Goal: Task Accomplishment & Management: Complete application form

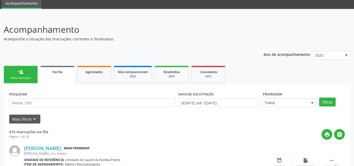
scroll to position [79, 0]
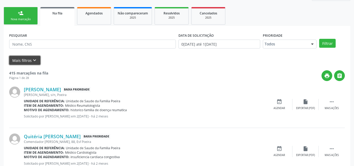
click at [27, 59] on button "Mais filtros keyboard_arrow_down" at bounding box center [24, 60] width 31 height 9
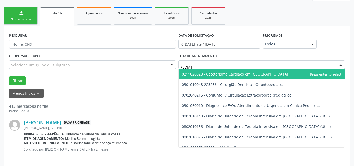
type input "PEDIATR"
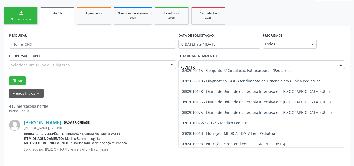
scroll to position [26, 0]
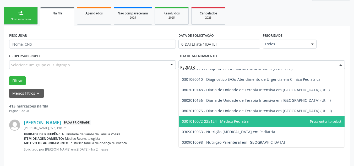
click at [230, 119] on span "0301010072-225124 - Médico Pediatra" at bounding box center [215, 121] width 67 height 5
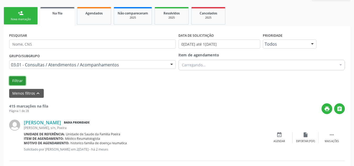
click at [24, 79] on button "Filtrar" at bounding box center [17, 80] width 16 height 9
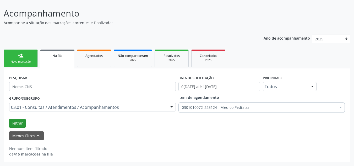
scroll to position [36, 0]
click at [15, 123] on button "Filtrar" at bounding box center [17, 123] width 16 height 9
click at [21, 125] on button "Filtrar" at bounding box center [17, 123] width 16 height 9
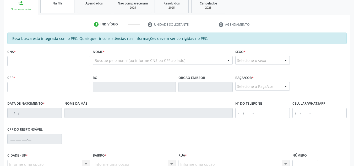
click at [57, 2] on span "Na fila" at bounding box center [57, 3] width 10 height 4
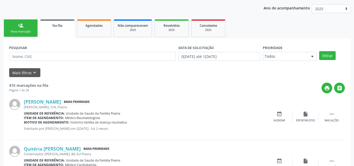
scroll to position [67, 0]
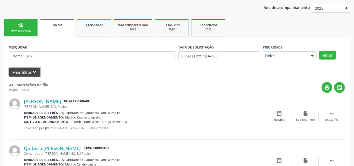
click at [36, 70] on icon "keyboard_arrow_down" at bounding box center [35, 72] width 6 height 6
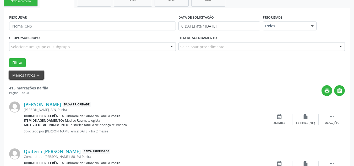
scroll to position [119, 0]
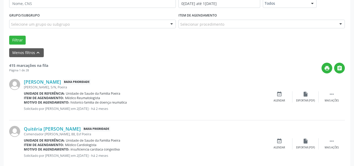
click at [328, 26] on div "Selecionar procedimento" at bounding box center [261, 24] width 167 height 9
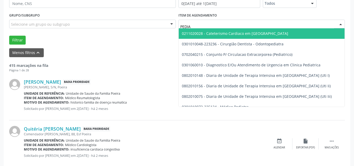
type input "PEDIAT"
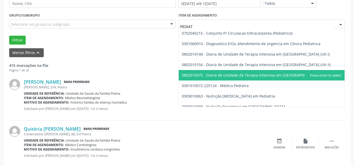
scroll to position [26, 0]
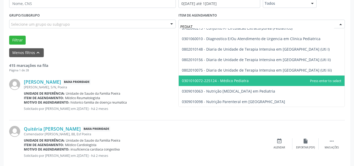
click at [265, 85] on span "0301010072-225124 - Médico Pediatra" at bounding box center [262, 80] width 166 height 10
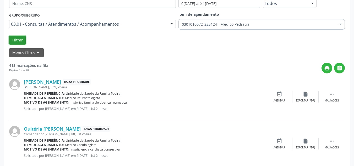
click at [14, 37] on button "Filtrar" at bounding box center [17, 40] width 16 height 9
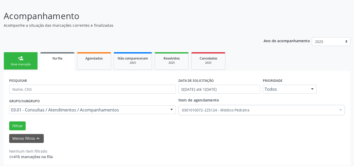
scroll to position [36, 0]
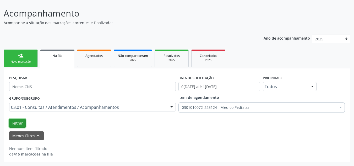
click at [13, 121] on button "Filtrar" at bounding box center [17, 123] width 16 height 9
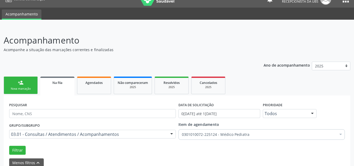
scroll to position [0, 0]
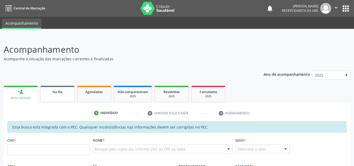
click at [63, 91] on div "Na fila" at bounding box center [57, 91] width 26 height 5
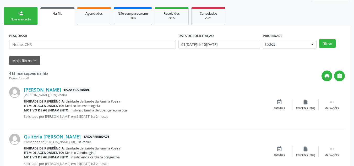
scroll to position [79, 0]
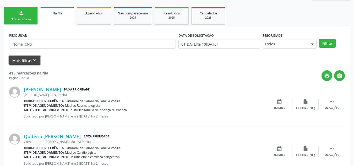
click at [26, 59] on button "Mais filtros keyboard_arrow_down" at bounding box center [24, 60] width 31 height 9
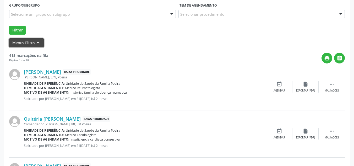
scroll to position [131, 0]
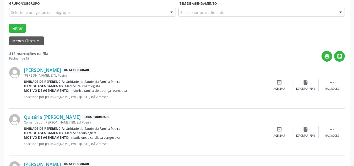
click at [255, 15] on div "Selecionar procedimento" at bounding box center [261, 12] width 167 height 9
click at [180, 15] on input "text" at bounding box center [180, 15] width 0 height 10
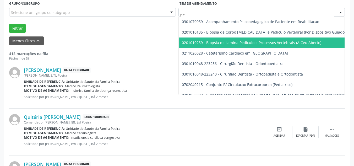
type input "p"
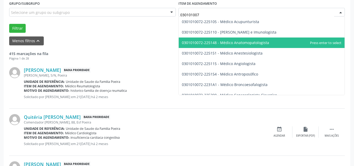
type input "0301010072"
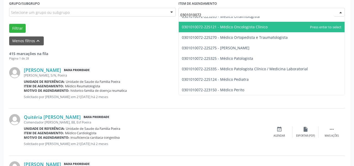
scroll to position [471, 0]
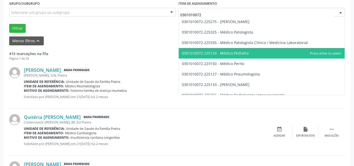
click at [264, 50] on span "0301010072-225124 - Médico Pediatra" at bounding box center [262, 53] width 166 height 10
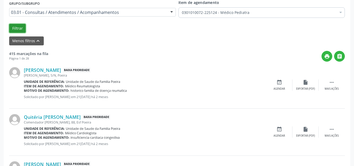
click at [15, 29] on button "Filtrar" at bounding box center [17, 28] width 16 height 9
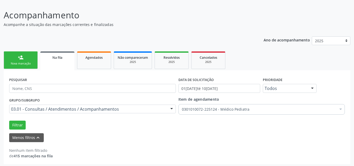
scroll to position [36, 0]
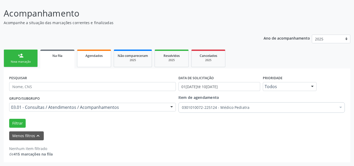
click at [90, 56] on span "Agendados" at bounding box center [93, 55] width 17 height 4
select select "8"
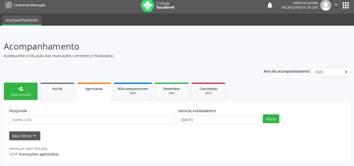
scroll to position [3, 0]
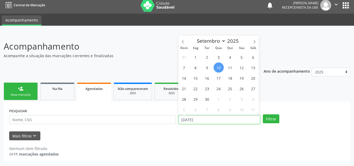
click at [202, 117] on input "10/09/2025" at bounding box center [219, 119] width 82 height 9
click at [193, 56] on span "1" at bounding box center [195, 57] width 10 height 10
type input "01/09/2025"
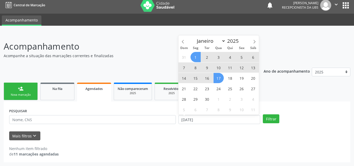
click at [219, 79] on span "17" at bounding box center [218, 78] width 10 height 10
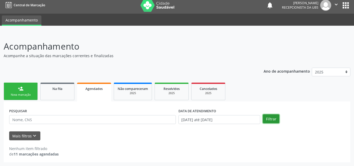
click at [269, 119] on button "Filtrar" at bounding box center [271, 118] width 16 height 9
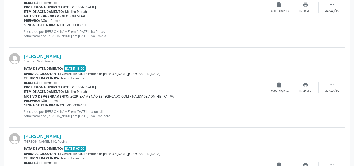
scroll to position [648, 0]
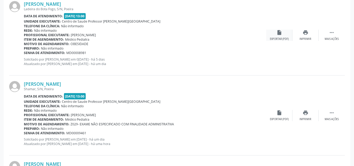
click at [277, 37] on div "Exportar (PDF)" at bounding box center [279, 39] width 19 height 4
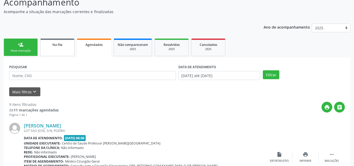
scroll to position [46, 0]
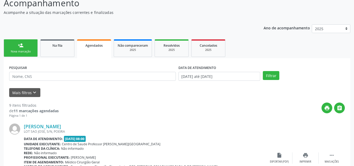
click at [28, 47] on link "person_add Nova marcação" at bounding box center [21, 48] width 34 height 18
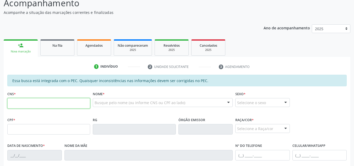
click at [48, 106] on input "text" at bounding box center [48, 103] width 83 height 10
type input "701 0058 7008 6097"
type input "123.652.614-77"
type input "27/03/2002"
type input "Maria Valdjane Ferreira da Silva"
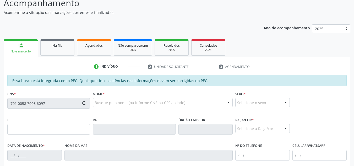
type input "(82) 99329-8470"
type input "S/N"
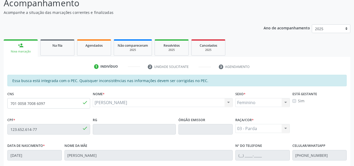
click at [295, 103] on div "Sim" at bounding box center [319, 100] width 54 height 5
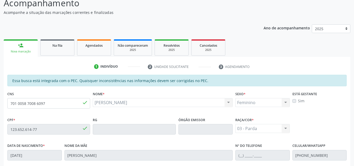
click at [295, 103] on div "Sim" at bounding box center [319, 100] width 54 height 5
click at [294, 103] on div "Sim" at bounding box center [319, 100] width 54 height 5
click at [293, 103] on div "Sim" at bounding box center [319, 100] width 54 height 5
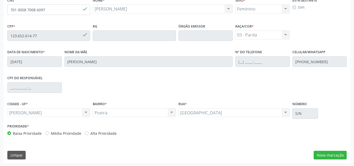
scroll to position [141, 0]
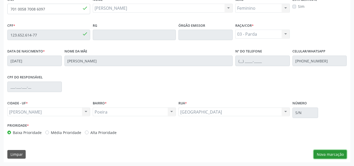
click at [327, 154] on button "Nova marcação" at bounding box center [329, 154] width 33 height 9
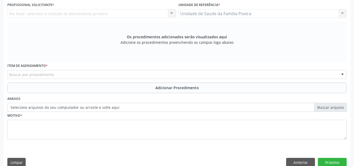
scroll to position [62, 0]
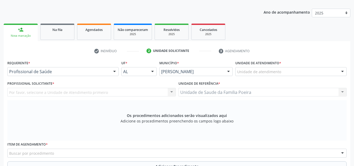
click at [286, 69] on div "Unidade de atendimento" at bounding box center [290, 71] width 111 height 9
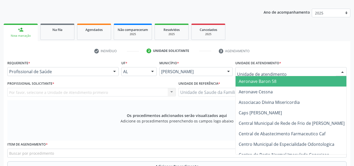
click at [286, 69] on input "text" at bounding box center [286, 74] width 99 height 10
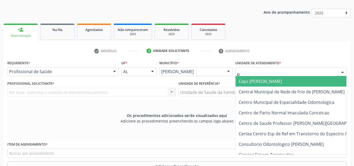
type input "po"
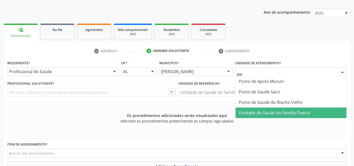
click at [257, 115] on span "Unidade de Saude da Familia Poeira" at bounding box center [274, 113] width 71 height 6
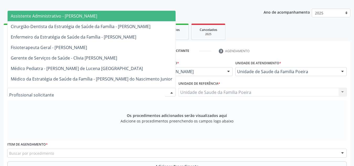
click at [58, 92] on div at bounding box center [91, 92] width 168 height 9
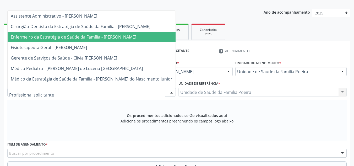
click at [87, 40] on span "Enfermeiro da Estratégia de Saúde da Família - Maria Reneusa Reis dos Santos" at bounding box center [92, 37] width 168 height 10
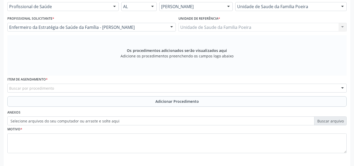
scroll to position [149, 0]
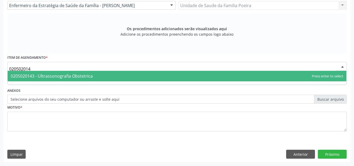
type input "0205020143"
click at [57, 75] on span "0205020143 - Ultrassonografia Obstetrica" at bounding box center [52, 76] width 82 height 6
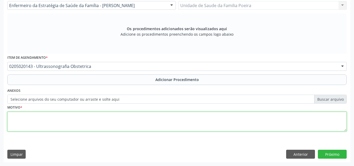
click at [30, 119] on textarea at bounding box center [176, 122] width 339 height 20
type textarea "p"
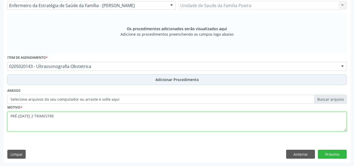
type textarea "PRÉ-NATAL 2 TRIMESTRE"
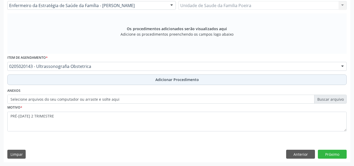
click at [158, 78] on span "Adicionar Procedimento" at bounding box center [176, 79] width 43 height 5
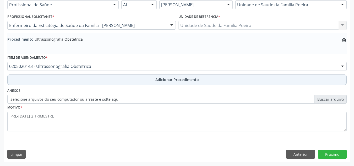
scroll to position [129, 0]
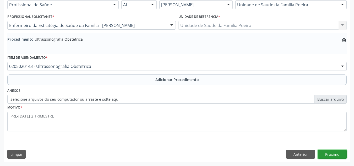
click at [323, 156] on button "Próximo" at bounding box center [332, 153] width 29 height 9
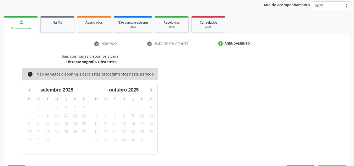
scroll to position [85, 0]
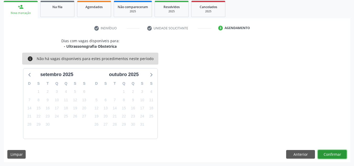
click at [329, 154] on button "Confirmar" at bounding box center [332, 154] width 29 height 9
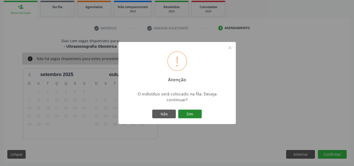
click at [189, 113] on button "Sim" at bounding box center [190, 113] width 24 height 9
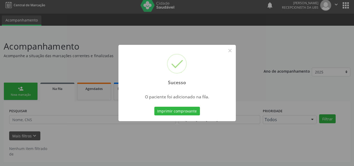
scroll to position [3, 0]
click at [229, 52] on button "×" at bounding box center [229, 50] width 9 height 9
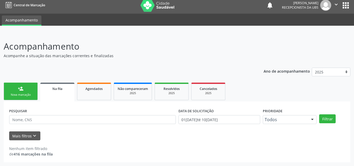
drag, startPoint x: 15, startPoint y: 92, endPoint x: 26, endPoint y: 97, distance: 12.2
click at [15, 92] on link "person_add Nova marcação" at bounding box center [21, 91] width 34 height 18
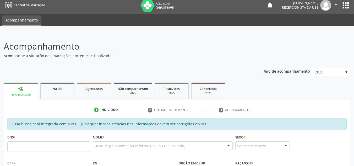
click at [26, 97] on link "person_add Nova marcação" at bounding box center [21, 91] width 34 height 18
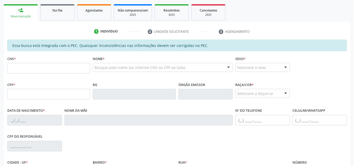
scroll to position [82, 0]
click at [33, 68] on input "text" at bounding box center [48, 68] width 83 height 10
type input "707 6052 8747 1994"
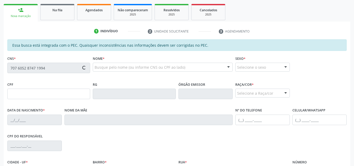
type input "287.343.604-25"
type input "07/09/1956"
type input "Geruza Braz dos Santos"
type input "(82) 99114-4841"
type input "S/N"
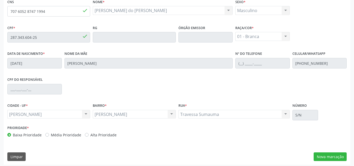
scroll to position [141, 0]
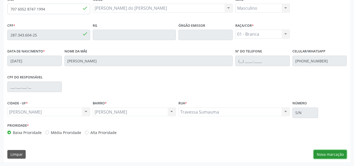
click at [328, 152] on button "Nova marcação" at bounding box center [329, 154] width 33 height 9
click at [0, 0] on div "Requerente * Profissional de Saúde Profissional de Saúde Paciente Nenhum result…" at bounding box center [0, 0] width 0 height 0
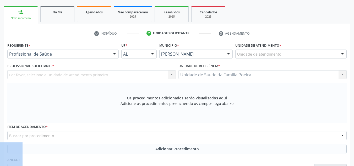
scroll to position [62, 0]
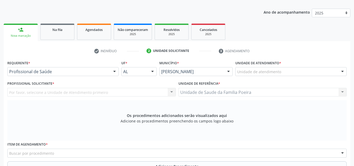
click at [283, 75] on div "Unidade de atendimento" at bounding box center [290, 71] width 111 height 9
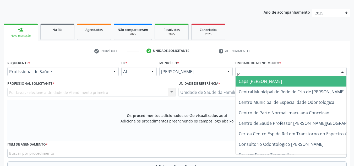
type input "PO"
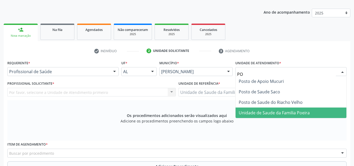
click at [282, 113] on span "Unidade de Saude da Familia Poeira" at bounding box center [274, 113] width 71 height 6
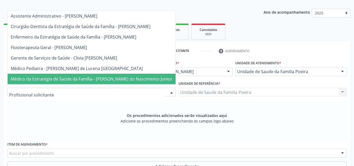
click at [39, 78] on span "Médico da Estratégia de Saúde da Família - [PERSON_NAME] do Nascimento Junior" at bounding box center [92, 79] width 162 height 6
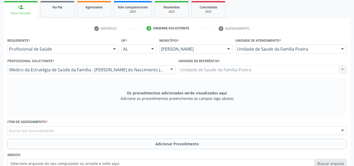
scroll to position [149, 0]
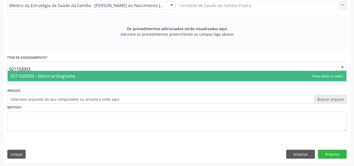
type input "0211020036"
click at [78, 78] on span "0211020036 - Eletrocardiograma" at bounding box center [177, 76] width 339 height 10
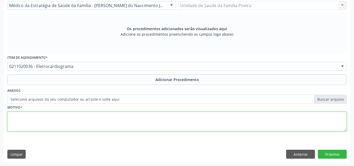
click at [96, 116] on textarea at bounding box center [176, 122] width 339 height 20
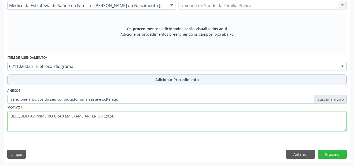
type textarea "BLOQUEIO AV PRIMEIRO GRAU EM EXAME ANTERIOR (2024)"
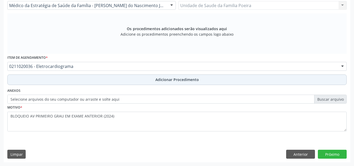
click at [152, 78] on button "Adicionar Procedimento" at bounding box center [176, 79] width 339 height 10
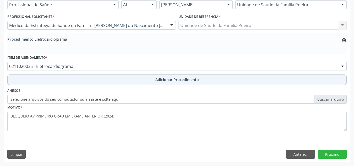
scroll to position [129, 0]
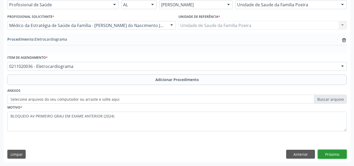
click at [329, 154] on button "Próximo" at bounding box center [332, 153] width 29 height 9
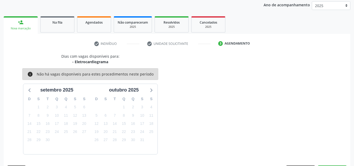
scroll to position [85, 0]
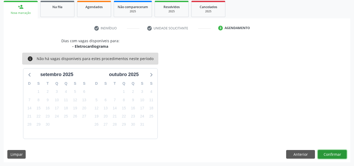
click at [327, 156] on button "Confirmar" at bounding box center [332, 154] width 29 height 9
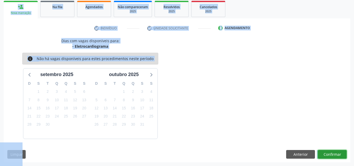
click at [327, 156] on button "Confirmar" at bounding box center [332, 154] width 29 height 9
click at [332, 153] on button "Confirmar" at bounding box center [332, 154] width 29 height 9
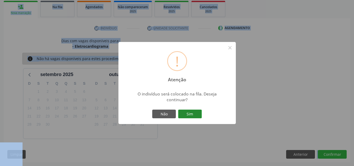
click at [188, 115] on button "Sim" at bounding box center [190, 113] width 24 height 9
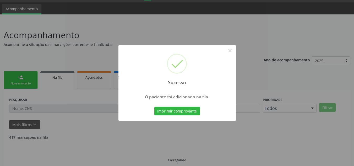
scroll to position [3, 0]
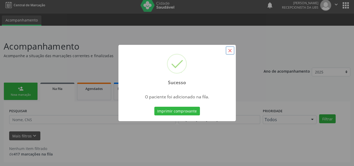
click at [231, 50] on button "×" at bounding box center [229, 50] width 9 height 9
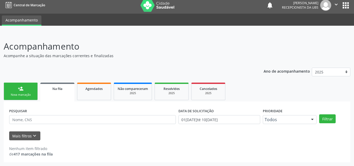
click at [15, 91] on link "person_add Nova marcação" at bounding box center [21, 91] width 34 height 18
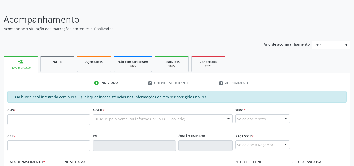
scroll to position [56, 0]
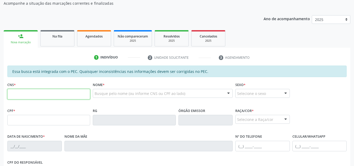
click at [46, 94] on input "text" at bounding box center [48, 94] width 83 height 10
type input "706 4071 6750 6281"
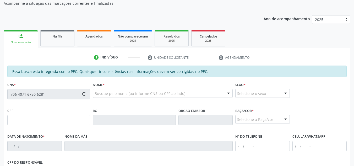
type input "065.368.304-90"
type input "20/01/1981"
type input "Hilda Maria de Santana Silva"
type input "(82) 99436-5077"
type input "1220"
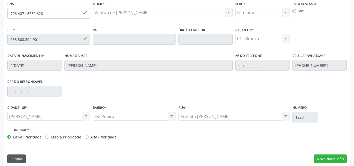
scroll to position [141, 0]
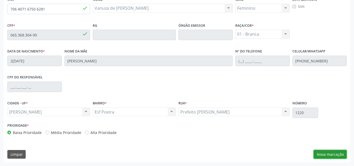
click at [331, 153] on button "Nova marcação" at bounding box center [329, 154] width 33 height 9
click at [0, 0] on div "Requerente * Profissional de Saúde Profissional de Saúde Paciente Nenhum result…" at bounding box center [0, 0] width 0 height 0
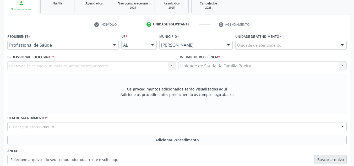
scroll to position [88, 0]
click at [323, 43] on div "Unidade de atendimento" at bounding box center [290, 45] width 111 height 9
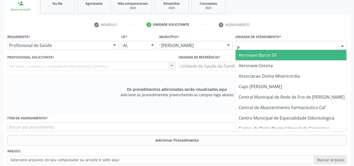
type input "PO"
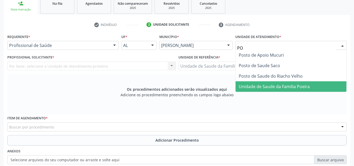
click at [278, 86] on span "Unidade de Saude da Familia Poeira" at bounding box center [274, 87] width 71 height 6
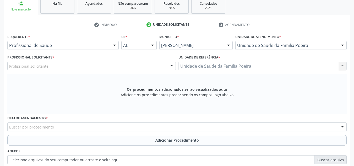
click at [50, 64] on div "Profissional solicitante" at bounding box center [91, 66] width 168 height 9
click at [9, 64] on input "text" at bounding box center [9, 68] width 0 height 10
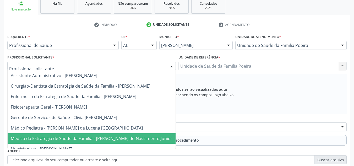
click at [81, 137] on span "Médico da Estratégia de Saúde da Família - [PERSON_NAME] do Nascimento Junior" at bounding box center [92, 138] width 162 height 6
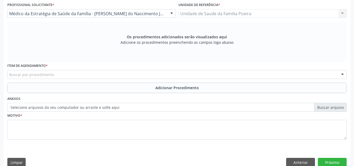
scroll to position [149, 0]
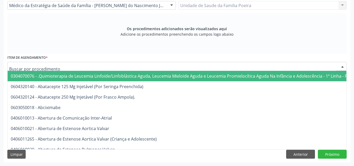
click at [56, 68] on div at bounding box center [176, 66] width 339 height 9
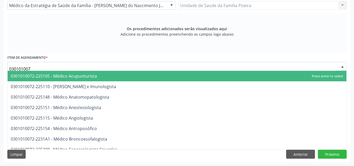
type input "0301010072"
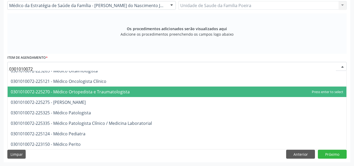
scroll to position [471, 0]
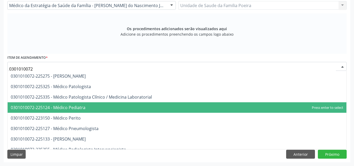
click at [82, 106] on span "0301010072-225124 - Médico Pediatra" at bounding box center [48, 107] width 75 height 6
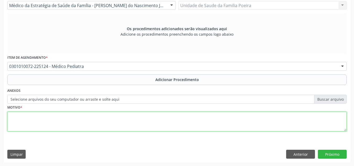
click at [81, 123] on textarea at bounding box center [176, 122] width 339 height 20
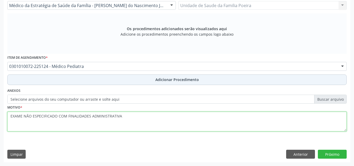
type textarea "EXAME NÃO ESPECIFICADO COM FINALIDADES ADMINISTRATIVA"
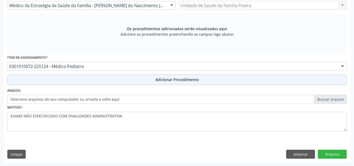
click at [177, 79] on span "Adicionar Procedimento" at bounding box center [176, 79] width 43 height 5
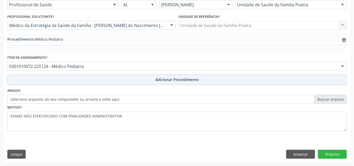
scroll to position [129, 0]
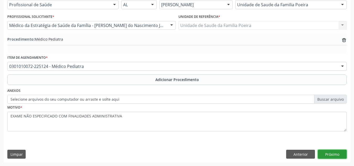
click at [328, 158] on button "Próximo" at bounding box center [332, 153] width 29 height 9
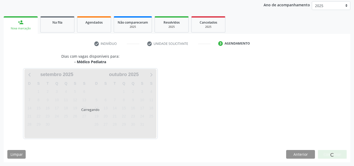
click at [328, 149] on div "Dias com vagas disponíveis para: - Médico Pediatra Carregando setembro 2025 D S…" at bounding box center [177, 107] width 346 height 109
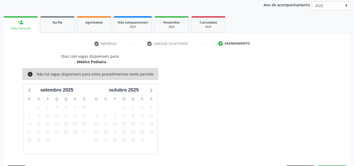
scroll to position [85, 0]
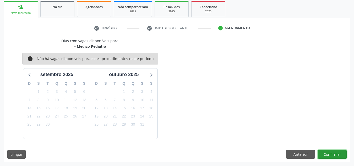
click at [325, 153] on button "Confirmar" at bounding box center [332, 154] width 29 height 9
click at [339, 149] on div "Dias com vagas disponíveis para: - Médico Pediatra info Não há vagas disponívei…" at bounding box center [177, 100] width 346 height 124
click at [334, 152] on button "Confirmar" at bounding box center [332, 154] width 29 height 9
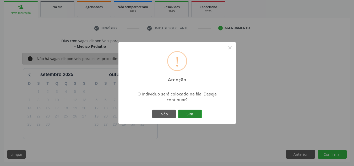
click at [198, 110] on button "Sim" at bounding box center [190, 113] width 24 height 9
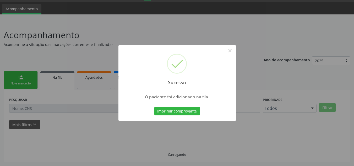
scroll to position [14, 0]
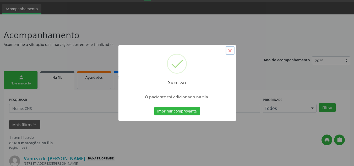
click at [231, 48] on button "×" at bounding box center [229, 50] width 9 height 9
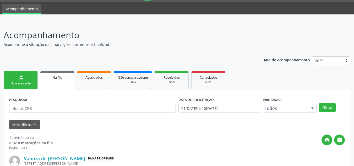
click at [18, 77] on link "person_add Nova marcação" at bounding box center [21, 80] width 34 height 18
click at [18, 77] on div "person_add" at bounding box center [21, 77] width 6 height 6
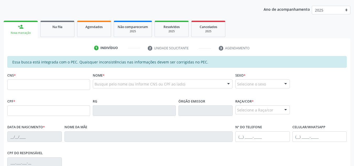
scroll to position [67, 0]
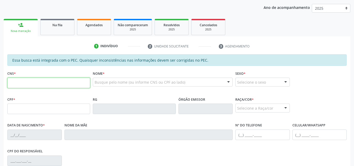
click at [51, 83] on input "text" at bounding box center [48, 82] width 83 height 10
type input "706 4071 6750 6281"
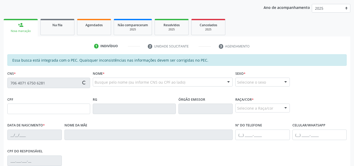
type input "065.368.304-90"
type input "20/01/1981"
type input "Hilda Maria de Santana Silva"
type input "(82) 99436-5077"
type input "1220"
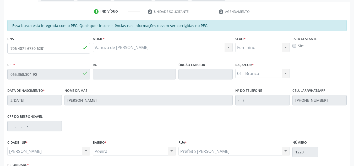
scroll to position [141, 0]
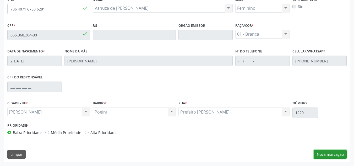
click at [332, 153] on button "Nova marcação" at bounding box center [329, 154] width 33 height 9
click at [0, 0] on div "Requerente * Profissional de Saúde Profissional de Saúde Paciente Nenhum result…" at bounding box center [0, 0] width 0 height 0
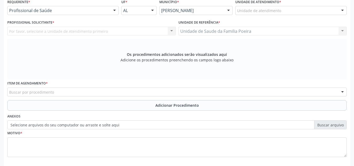
scroll to position [114, 0]
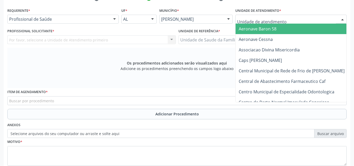
click at [323, 22] on div at bounding box center [290, 19] width 111 height 9
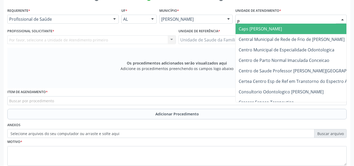
type input "PO"
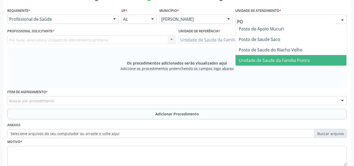
click at [302, 62] on span "Unidade de Saude da Familia Poeira" at bounding box center [274, 60] width 71 height 6
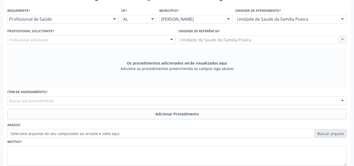
click at [71, 43] on div "Profissional solicitante" at bounding box center [91, 39] width 168 height 9
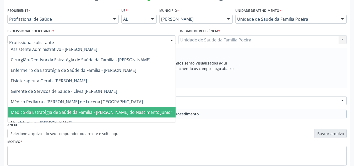
click at [84, 115] on span "Médico da Estratégia de Saúde da Família - [PERSON_NAME] do Nascimento Junior" at bounding box center [92, 112] width 168 height 10
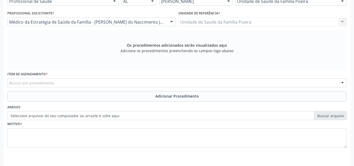
scroll to position [149, 0]
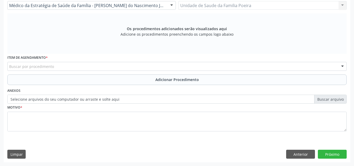
click at [74, 63] on div "Buscar por procedimento" at bounding box center [176, 66] width 339 height 9
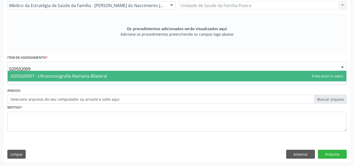
type input "0205020097"
click at [88, 75] on span "0205020097 - Ultrassonografia Mamaria Bilateral" at bounding box center [59, 76] width 96 height 6
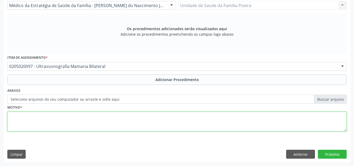
click at [89, 123] on textarea at bounding box center [176, 122] width 339 height 20
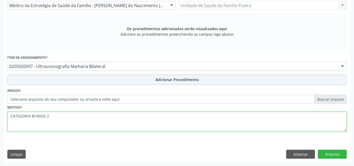
type textarea "CATEGORIA BI-RADS 2"
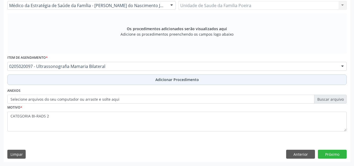
click at [145, 80] on button "Adicionar Procedimento" at bounding box center [176, 79] width 339 height 10
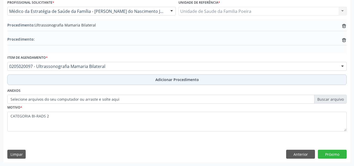
scroll to position [143, 0]
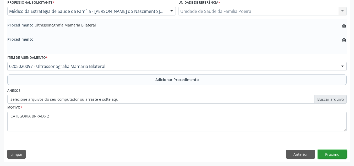
click at [335, 150] on button "Próximo" at bounding box center [332, 153] width 29 height 9
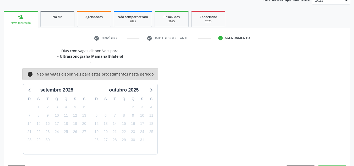
scroll to position [90, 0]
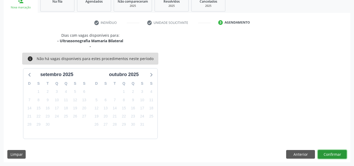
click at [339, 154] on button "Confirmar" at bounding box center [332, 154] width 29 height 9
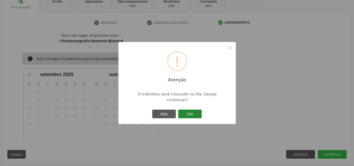
click at [190, 115] on button "Sim" at bounding box center [190, 113] width 24 height 9
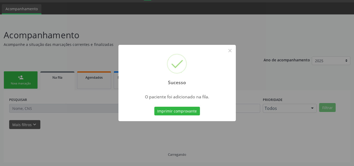
scroll to position [14, 0]
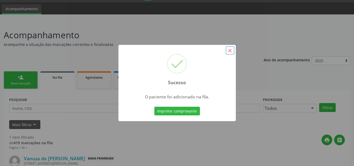
click at [231, 49] on button "×" at bounding box center [229, 50] width 9 height 9
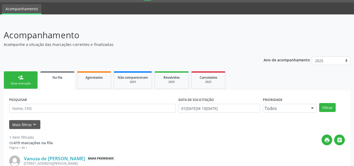
click at [27, 80] on link "person_add Nova marcação" at bounding box center [21, 80] width 34 height 18
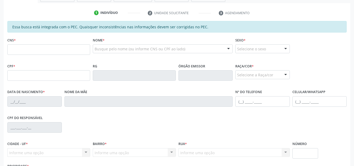
scroll to position [119, 0]
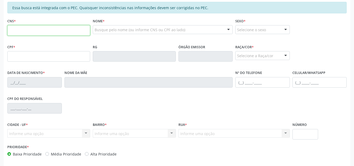
click at [46, 29] on input "text" at bounding box center [48, 30] width 83 height 10
type input "898 0041 4947 3988"
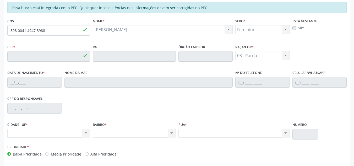
type input "169.564.014-44"
type input "03/04/2014"
type input "Lilian Gabriella dos Santos Ribeiro"
type input "(82) 98862-3931"
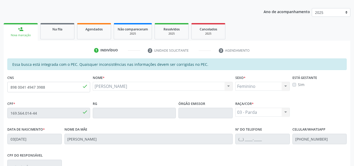
scroll to position [62, 0]
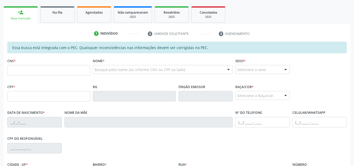
scroll to position [79, 0]
type input "704 2037 4892 4580"
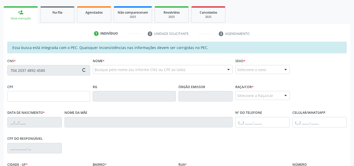
type input "860.060.534-20"
type input "1[DATE]"
type input "Maria Íris dos Santos"
type input "(82) 98866-5337"
type input "S/N"
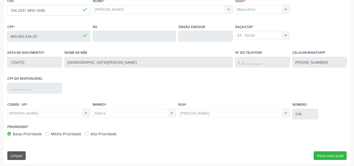
scroll to position [141, 0]
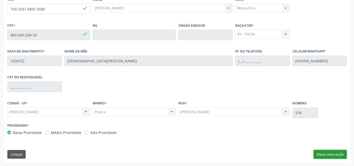
click at [319, 155] on button "Nova marcação" at bounding box center [329, 154] width 33 height 9
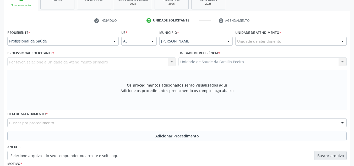
scroll to position [88, 0]
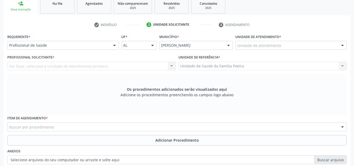
click at [273, 48] on div "Unidade de atendimento" at bounding box center [290, 45] width 111 height 9
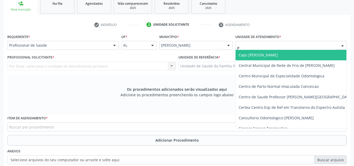
type input "PO"
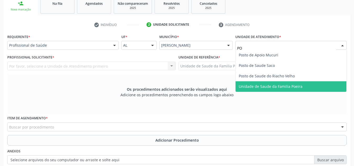
click at [279, 90] on span "Unidade de Saude da Familia Poeira" at bounding box center [290, 86] width 111 height 10
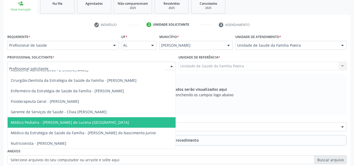
scroll to position [0, 0]
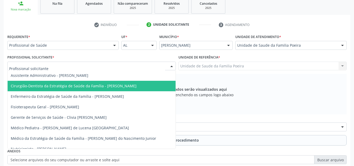
click at [73, 85] on span "Cirurgião-Dentista da Estratégia de Saúde da Família - Ewerton Cesar Laurindo O…" at bounding box center [74, 85] width 126 height 5
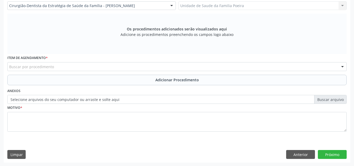
scroll to position [149, 0]
click at [62, 62] on div "Item de agendamento * Buscar por procedimento 0304070076 - .Quimioterapia de Le…" at bounding box center [176, 62] width 339 height 17
click at [60, 68] on div "Buscar por procedimento" at bounding box center [176, 66] width 339 height 9
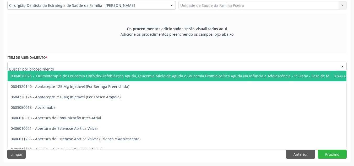
type input "6"
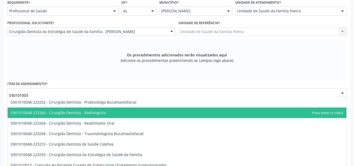
scroll to position [0, 0]
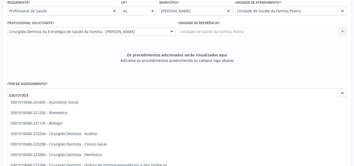
type input "0301010030"
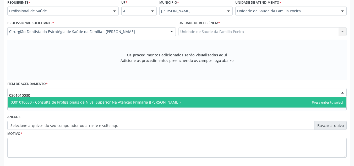
click at [90, 100] on span "0301010030 - Consulta de Profissionais de Nível Superior Na Atenção Primária ([…" at bounding box center [96, 101] width 170 height 5
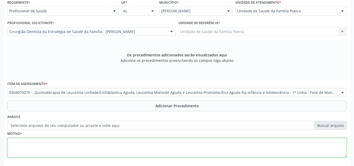
click at [96, 151] on textarea at bounding box center [176, 148] width 339 height 20
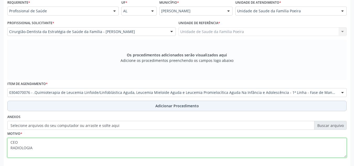
type textarea "CEO RADIOLOGIA"
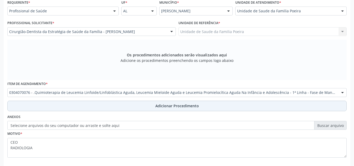
click at [167, 106] on span "Adicionar Procedimento" at bounding box center [176, 105] width 43 height 5
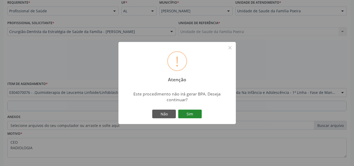
click at [199, 114] on button "Sim" at bounding box center [190, 113] width 24 height 9
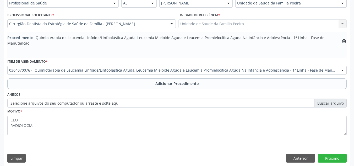
scroll to position [134, 0]
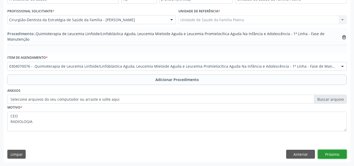
click at [332, 153] on button "Próximo" at bounding box center [332, 153] width 29 height 9
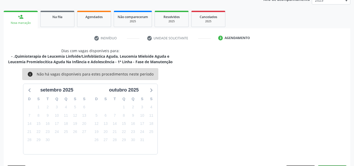
scroll to position [90, 0]
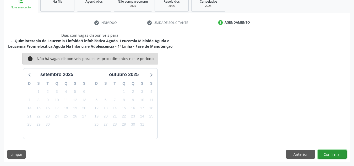
click at [326, 154] on button "Confirmar" at bounding box center [332, 154] width 29 height 9
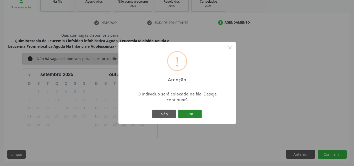
click at [187, 114] on button "Sim" at bounding box center [190, 113] width 24 height 9
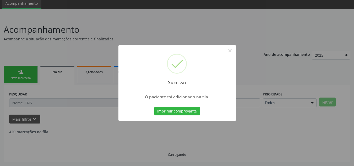
scroll to position [14, 0]
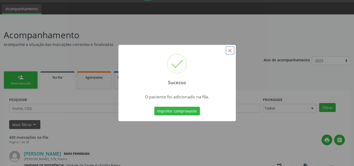
click at [230, 52] on button "×" at bounding box center [229, 50] width 9 height 9
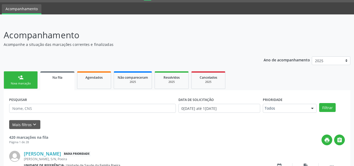
click at [7, 81] on link "person_add Nova marcação" at bounding box center [21, 80] width 34 height 18
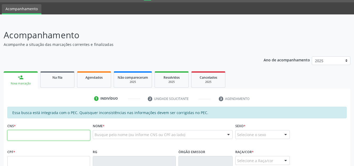
click at [43, 138] on input "text" at bounding box center [48, 135] width 83 height 10
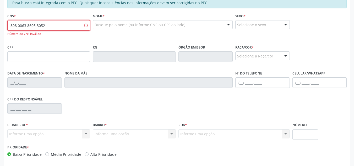
scroll to position [145, 0]
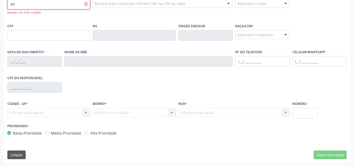
type input "8"
type input "898 0063 8605 3852"
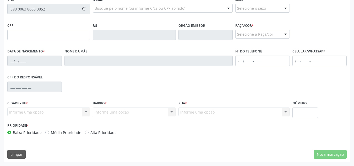
type input "004.738.234-11"
type input "29/11/2024"
type input "Jessica Beatriz dos Santos"
type input "(82) 99926-6341"
type input "200"
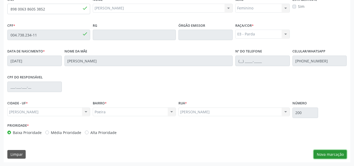
click at [332, 155] on button "Nova marcação" at bounding box center [329, 154] width 33 height 9
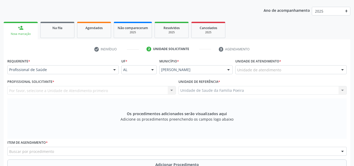
scroll to position [62, 0]
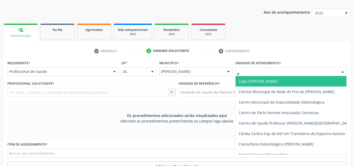
type input "PO"
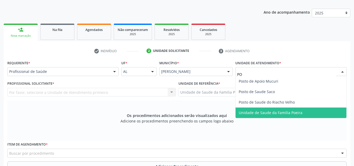
click at [286, 112] on span "Unidade de Saude da Familia Poeira" at bounding box center [271, 112] width 64 height 5
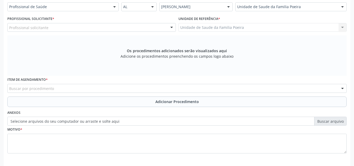
scroll to position [114, 0]
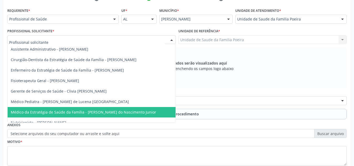
click at [73, 113] on span "Médico da Estratégia de Saúde da Família - Cosmo Faustino do Nascimento Junior" at bounding box center [83, 111] width 145 height 5
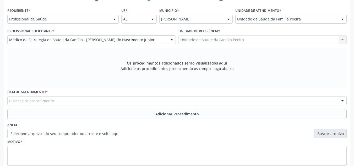
click at [70, 102] on div "Buscar por procedimento" at bounding box center [176, 100] width 339 height 9
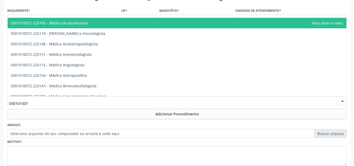
type input "0301010072"
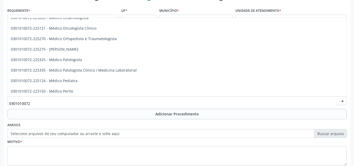
scroll to position [471, 0]
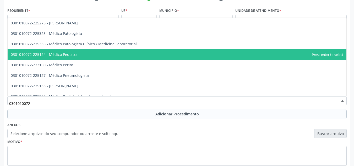
click at [60, 54] on span "0301010072-225124 - Médico Pediatra" at bounding box center [44, 54] width 67 height 5
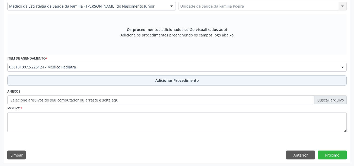
scroll to position [149, 0]
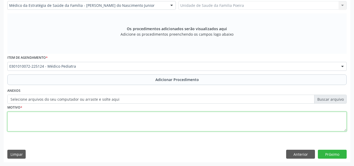
click at [64, 126] on textarea at bounding box center [176, 122] width 339 height 20
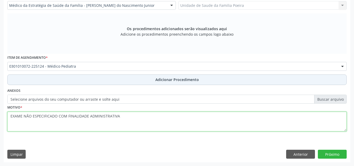
type textarea "EXAME NÃO ESPECIFICADO COM FINALIDADE ADMINISTRATIVA"
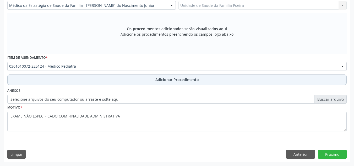
click at [147, 77] on button "Adicionar Procedimento" at bounding box center [176, 79] width 339 height 10
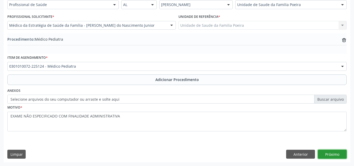
click at [327, 155] on button "Próximo" at bounding box center [332, 153] width 29 height 9
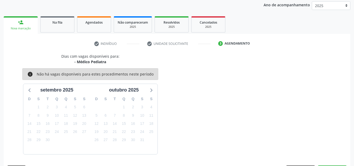
scroll to position [85, 0]
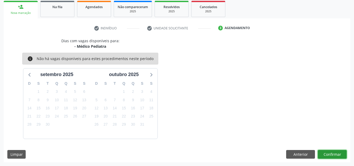
click at [331, 156] on button "Confirmar" at bounding box center [332, 154] width 29 height 9
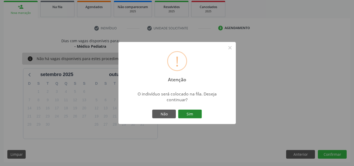
click at [195, 113] on button "Sim" at bounding box center [190, 113] width 24 height 9
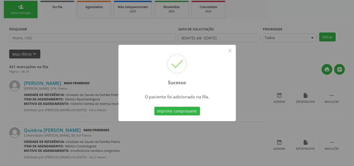
scroll to position [14, 0]
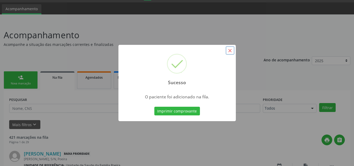
click at [228, 50] on button "×" at bounding box center [229, 50] width 9 height 9
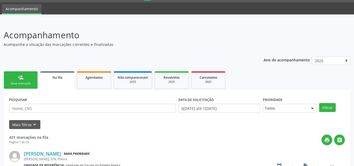
click at [27, 85] on div "Nova marcação" at bounding box center [21, 83] width 26 height 4
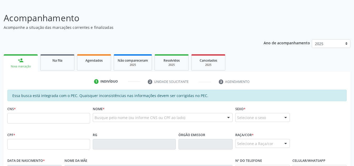
scroll to position [67, 0]
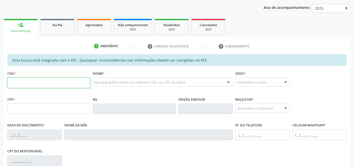
click at [34, 81] on input "text" at bounding box center [48, 82] width 83 height 10
type input "706 3057 0921 1770"
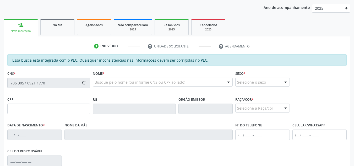
type input "066.202.684-55"
type input "07/10/1986"
type input "Maria da Paz Gomes Silva"
type input "(82) 98841-5337"
type input "118"
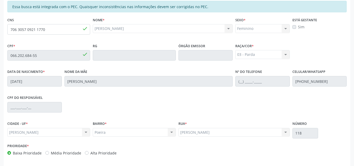
scroll to position [141, 0]
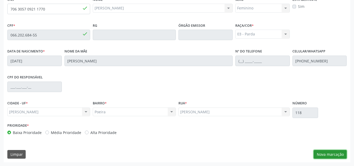
click at [336, 157] on button "Nova marcação" at bounding box center [329, 154] width 33 height 9
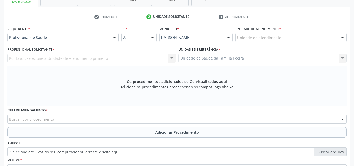
scroll to position [88, 0]
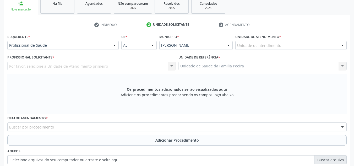
click at [293, 44] on div "Unidade de atendimento" at bounding box center [290, 45] width 111 height 9
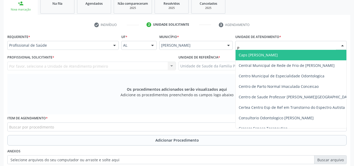
type input "PO"
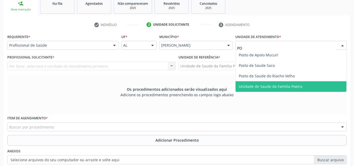
click at [296, 88] on span "Unidade de Saude da Familia Poeira" at bounding box center [271, 86] width 64 height 5
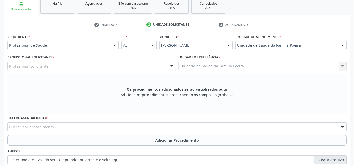
click at [56, 67] on div "Profissional solicitante" at bounding box center [91, 66] width 168 height 9
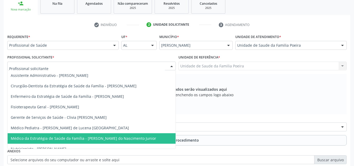
click at [69, 139] on span "Médico da Estratégia de Saúde da Família - [PERSON_NAME] do Nascimento Junior" at bounding box center [83, 138] width 145 height 5
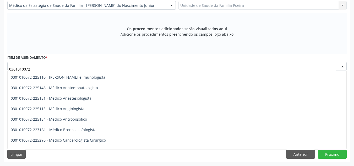
scroll to position [0, 0]
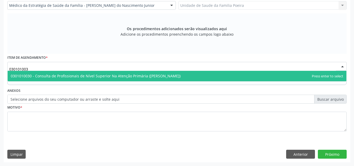
type input "0301010030"
click at [72, 73] on span "0301010030 - Consulta de Profissionais de Nível Superior Na Atenção Primária ([…" at bounding box center [96, 75] width 170 height 5
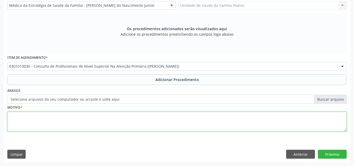
click at [68, 121] on textarea at bounding box center [176, 122] width 339 height 20
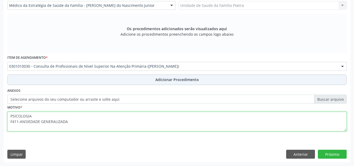
type textarea "PSICOLOGIA F411-ANSIEDADE GENERALIZADA"
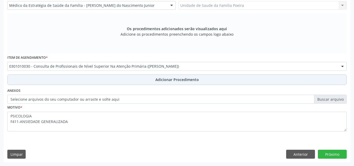
click at [162, 80] on span "Adicionar Procedimento" at bounding box center [176, 79] width 43 height 5
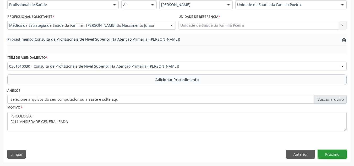
click at [329, 154] on button "Próximo" at bounding box center [332, 153] width 29 height 9
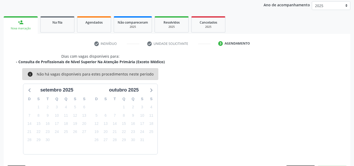
scroll to position [85, 0]
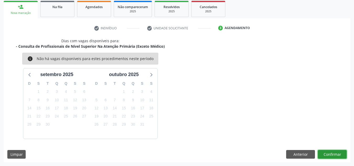
click at [334, 154] on button "Confirmar" at bounding box center [332, 154] width 29 height 9
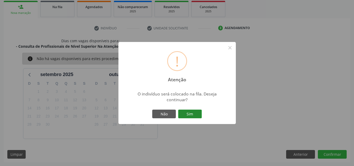
click at [192, 115] on button "Sim" at bounding box center [190, 113] width 24 height 9
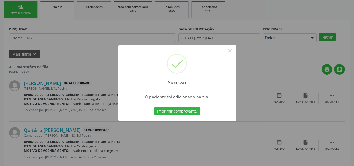
scroll to position [14, 0]
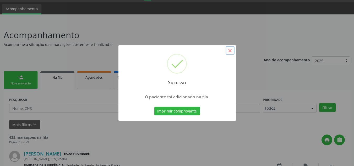
click at [229, 49] on button "×" at bounding box center [229, 50] width 9 height 9
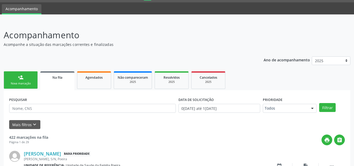
click at [30, 76] on link "person_add Nova marcação" at bounding box center [21, 80] width 34 height 18
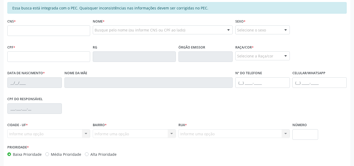
scroll to position [119, 0]
click at [24, 33] on input "text" at bounding box center [48, 30] width 83 height 10
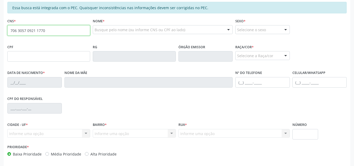
type input "706 3057 0921 1770"
type input "066.202.684-55"
type input "07/10/1986"
type input "Maria da Paz Gomes Silva"
type input "(82) 98841-5337"
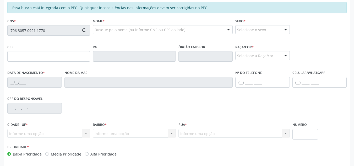
type input "118"
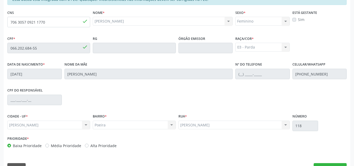
scroll to position [141, 0]
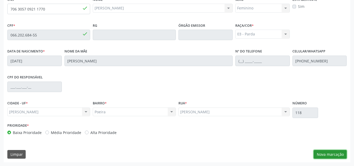
click at [321, 157] on button "Nova marcação" at bounding box center [329, 154] width 33 height 9
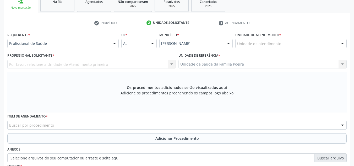
scroll to position [88, 0]
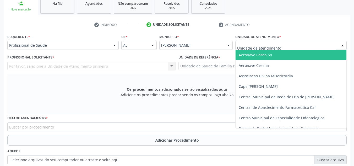
click at [281, 49] on div "Aeronave Baron 58 Aeronave Cessna Associacao Divina Misericordia Caps Maria Cel…" at bounding box center [290, 45] width 111 height 9
type input "PO"
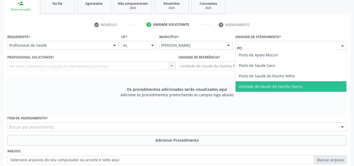
click at [288, 83] on span "Unidade de Saude da Familia Poeira" at bounding box center [290, 86] width 111 height 10
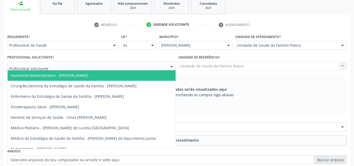
click at [74, 67] on div at bounding box center [91, 66] width 168 height 9
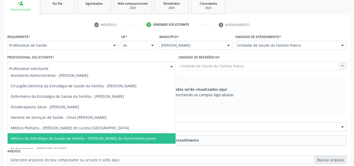
click at [92, 140] on span "Médico da Estratégia de Saúde da Família - [PERSON_NAME] do Nascimento Junior" at bounding box center [83, 138] width 145 height 5
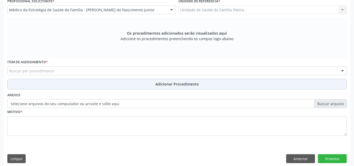
scroll to position [149, 0]
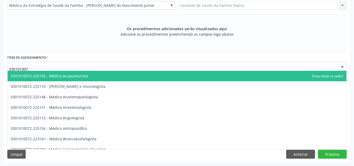
type input "0301010072"
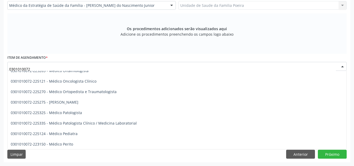
scroll to position [471, 0]
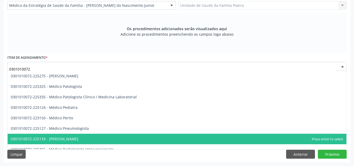
click at [70, 137] on span "0301010072-225133 - [PERSON_NAME]" at bounding box center [45, 138] width 68 height 5
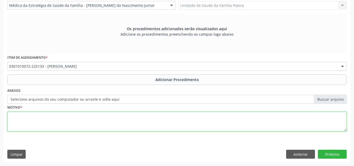
click at [64, 124] on textarea at bounding box center [176, 122] width 339 height 20
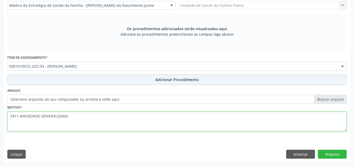
type textarea "F411-ANSIEDADE GENERALIZADA"
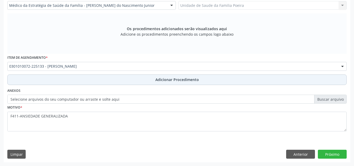
click at [142, 79] on button "Adicionar Procedimento" at bounding box center [176, 79] width 339 height 10
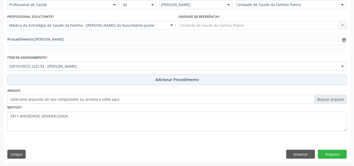
scroll to position [129, 0]
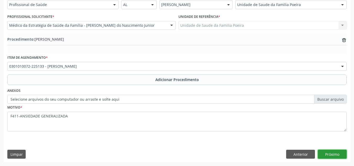
click at [328, 152] on button "Próximo" at bounding box center [332, 153] width 29 height 9
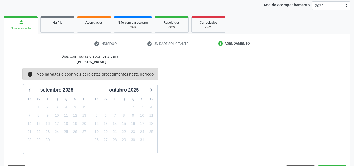
scroll to position [85, 0]
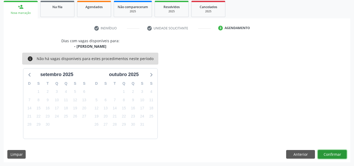
click at [332, 154] on button "Confirmar" at bounding box center [332, 154] width 29 height 9
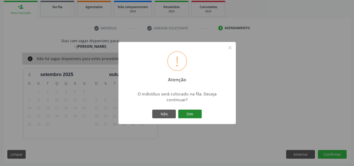
click at [189, 114] on button "Sim" at bounding box center [190, 113] width 24 height 9
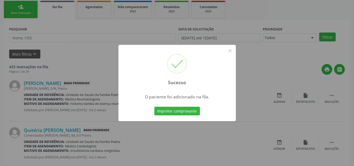
scroll to position [14, 0]
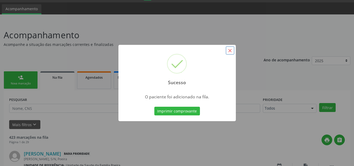
click at [232, 52] on button "×" at bounding box center [229, 50] width 9 height 9
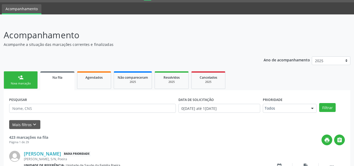
click at [30, 81] on link "person_add Nova marcação" at bounding box center [21, 80] width 34 height 18
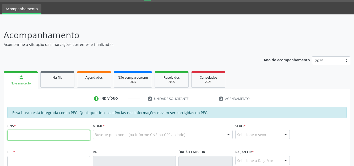
click at [30, 137] on input "text" at bounding box center [48, 135] width 83 height 10
type input "706 3057 0921 1770"
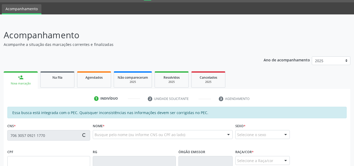
type input "066.202.684-55"
type input "07/10/1986"
type input "Maria da Paz Gomes Silva"
type input "(82) 98841-5337"
type input "118"
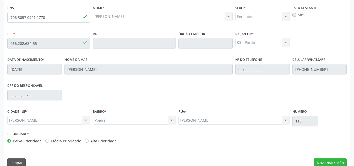
scroll to position [141, 0]
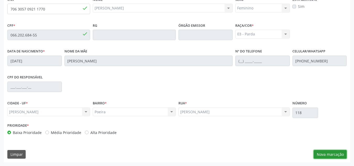
click at [328, 154] on button "Nova marcação" at bounding box center [329, 154] width 33 height 9
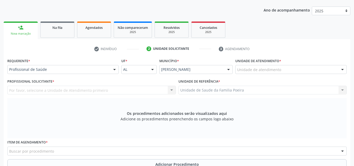
scroll to position [62, 0]
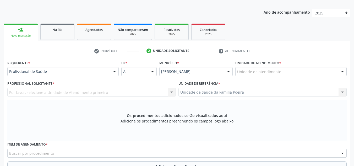
click at [303, 70] on div "Unidade de atendimento" at bounding box center [290, 71] width 111 height 9
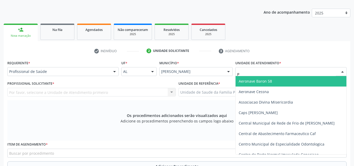
type input "PO"
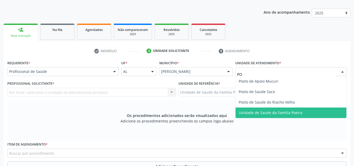
click at [279, 112] on span "Unidade de Saude da Familia Poeira" at bounding box center [271, 112] width 64 height 5
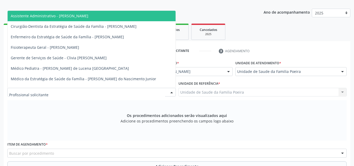
click at [51, 93] on div at bounding box center [91, 92] width 168 height 9
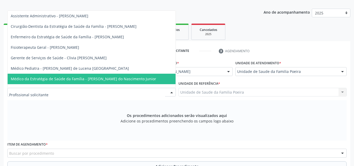
click at [57, 78] on span "Médico da Estratégia de Saúde da Família - [PERSON_NAME] do Nascimento Junior" at bounding box center [83, 78] width 145 height 5
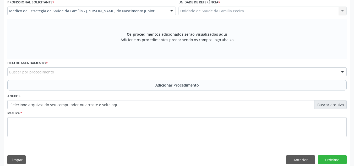
scroll to position [149, 0]
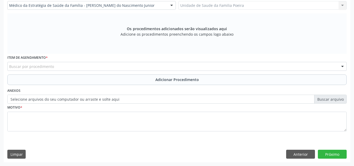
click at [66, 68] on div "Buscar por procedimento" at bounding box center [176, 66] width 339 height 9
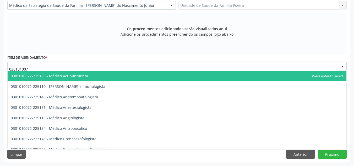
type input "0301010072"
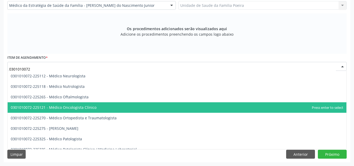
scroll to position [445, 0]
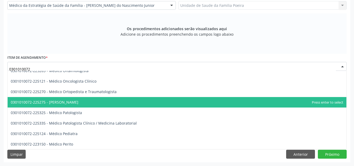
click at [78, 104] on span "0301010072-225275 - [PERSON_NAME]" at bounding box center [45, 101] width 68 height 5
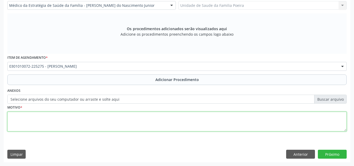
click at [68, 113] on textarea at bounding box center [176, 122] width 339 height 20
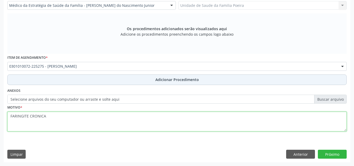
type textarea "FARINGITE CRONICA"
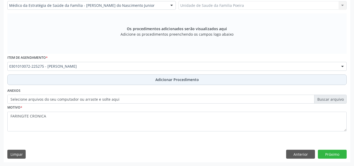
click at [117, 79] on button "Adicionar Procedimento" at bounding box center [176, 79] width 339 height 10
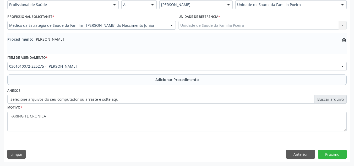
scroll to position [129, 0]
click at [338, 157] on button "Próximo" at bounding box center [332, 153] width 29 height 9
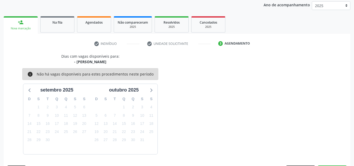
scroll to position [85, 0]
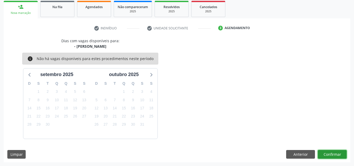
click at [337, 153] on button "Confirmar" at bounding box center [332, 154] width 29 height 9
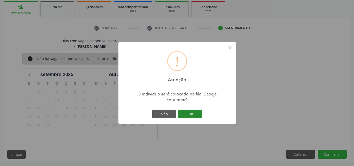
click at [199, 112] on button "Sim" at bounding box center [190, 113] width 24 height 9
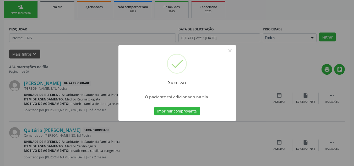
scroll to position [14, 0]
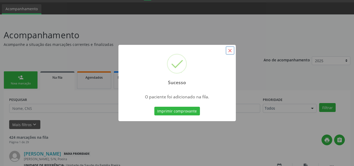
click at [231, 49] on button "×" at bounding box center [229, 50] width 9 height 9
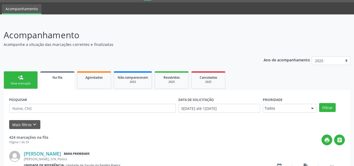
click at [30, 75] on link "person_add Nova marcação" at bounding box center [21, 80] width 34 height 18
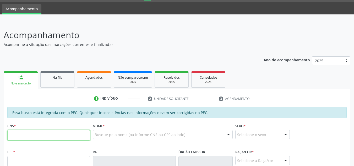
click at [36, 135] on input "text" at bounding box center [48, 135] width 83 height 10
type input "706 3057 0921 1770"
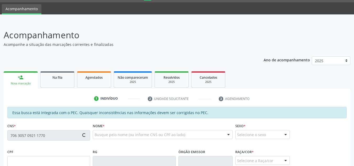
type input "066.202.684-55"
type input "07/10/1986"
type input "Maria da Paz Gomes Silva"
type input "(82) 98841-5337"
type input "118"
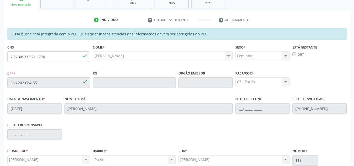
scroll to position [141, 0]
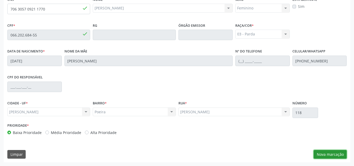
click at [326, 153] on button "Nova marcação" at bounding box center [329, 154] width 33 height 9
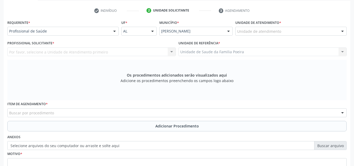
scroll to position [88, 0]
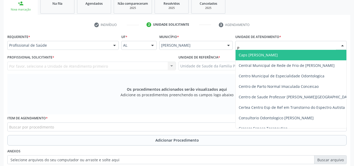
type input "PO"
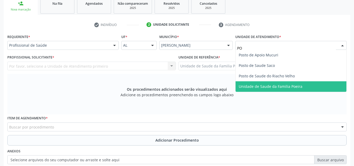
click at [278, 86] on span "Unidade de Saude da Familia Poeira" at bounding box center [271, 86] width 64 height 5
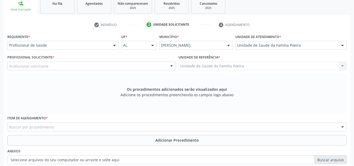
click at [68, 67] on div "Profissional solicitante" at bounding box center [91, 66] width 168 height 9
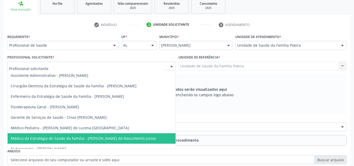
click at [88, 140] on span "Médico da Estratégia de Saúde da Família - [PERSON_NAME] do Nascimento Junior" at bounding box center [83, 138] width 145 height 5
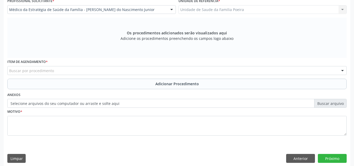
scroll to position [149, 0]
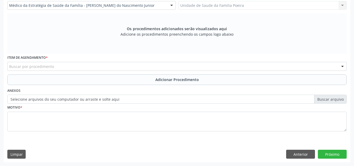
click at [78, 63] on div "Buscar por procedimento" at bounding box center [176, 66] width 339 height 9
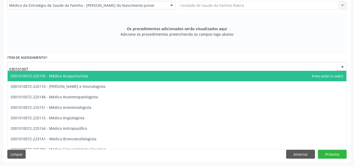
type input "0301010072"
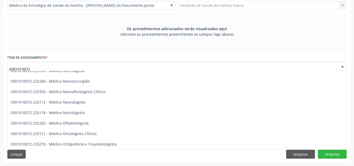
scroll to position [419, 0]
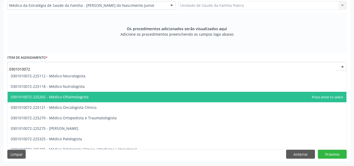
click at [69, 98] on span "0301010072-225265 - Médico Oftalmologista" at bounding box center [50, 96] width 78 height 5
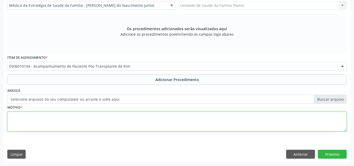
click at [67, 113] on textarea at bounding box center [176, 122] width 339 height 20
type textarea "VISÃO SUBNORMAL DE AMBOS OS OLHOS"
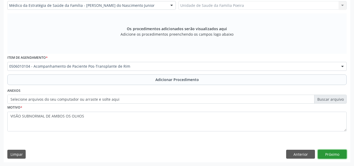
click at [327, 153] on button "Próximo" at bounding box center [332, 153] width 29 height 9
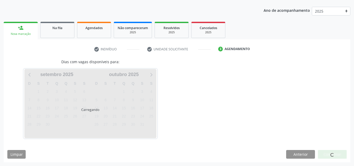
scroll to position [79, 0]
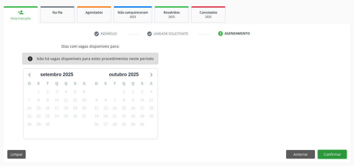
click at [327, 153] on button "Confirmar" at bounding box center [332, 154] width 29 height 9
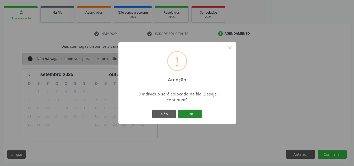
click at [187, 113] on button "Sim" at bounding box center [190, 113] width 24 height 9
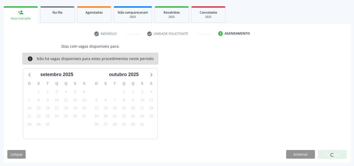
scroll to position [14, 0]
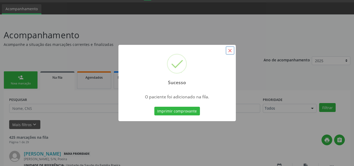
click at [231, 51] on button "×" at bounding box center [229, 50] width 9 height 9
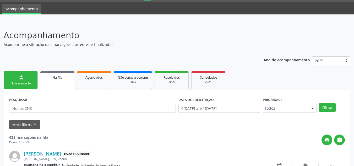
click at [22, 86] on link "person_add Nova marcação" at bounding box center [21, 80] width 34 height 18
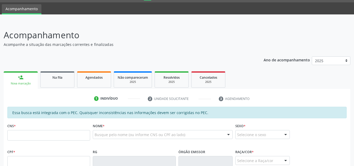
scroll to position [93, 0]
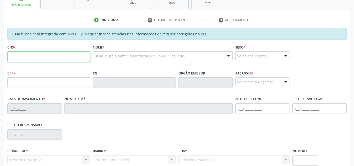
paste input "898 0059 2586 6012"
type input "898 0059 2586 6012"
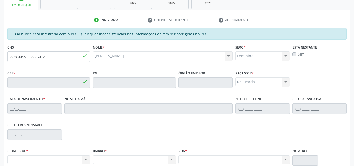
type input "167.985.724-05"
type input "01/11/2019"
type input "Ana Paula Gomes Silva"
type input "(82) 99365-0690"
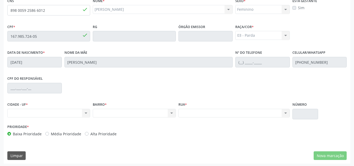
scroll to position [141, 0]
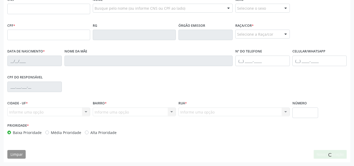
scroll to position [141, 0]
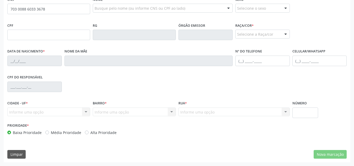
type input "703 0088 6033 3678"
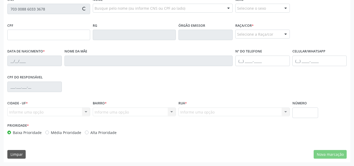
type input "024.737.314-11"
type input "20[DATE]"
type input "[PERSON_NAME]"
type input "[PHONE_NUMBER]"
type input "S/N"
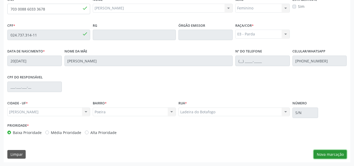
click at [325, 156] on button "Nova marcação" at bounding box center [329, 154] width 33 height 9
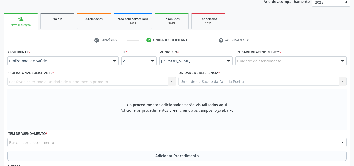
scroll to position [36, 0]
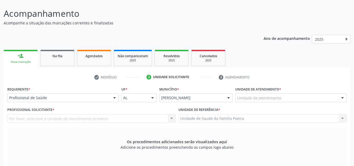
click at [304, 100] on div "Unidade de atendimento" at bounding box center [290, 97] width 111 height 9
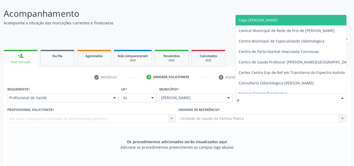
type input "PO"
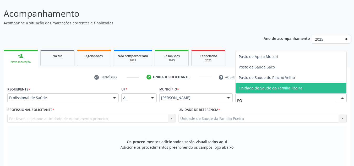
click at [289, 88] on span "Unidade de Saude da Familia Poeira" at bounding box center [271, 87] width 64 height 5
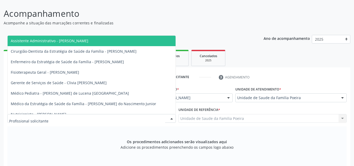
click at [42, 122] on div at bounding box center [91, 118] width 168 height 9
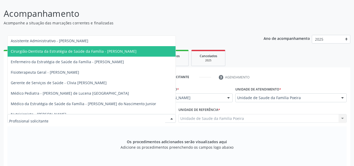
click at [59, 51] on span "Cirurgião-Dentista da Estratégia de Saúde da Família - [PERSON_NAME]" at bounding box center [74, 51] width 126 height 5
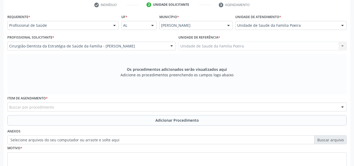
scroll to position [149, 0]
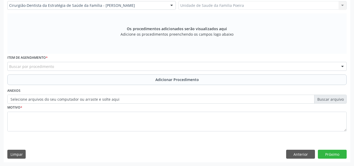
click at [73, 64] on div "Buscar por procedimento" at bounding box center [176, 66] width 339 height 9
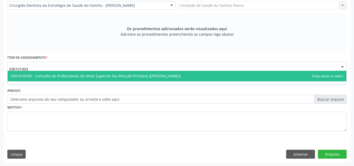
type input "0301010030"
click at [63, 76] on span "0301010030 - Consulta de Profissionais de Nível Superior Na Atenção Primária ([…" at bounding box center [96, 75] width 170 height 5
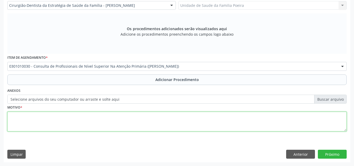
click at [79, 126] on textarea at bounding box center [176, 122] width 339 height 20
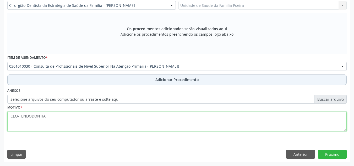
type textarea "CEO- ENDODONTIA"
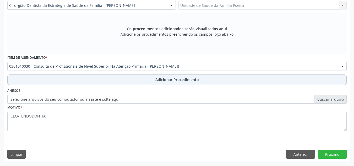
click at [106, 82] on button "Adicionar Procedimento" at bounding box center [176, 79] width 339 height 10
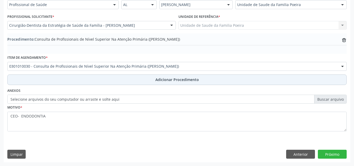
scroll to position [129, 0]
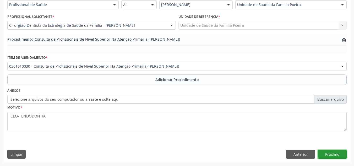
click at [325, 155] on button "Próximo" at bounding box center [332, 153] width 29 height 9
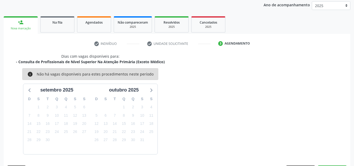
scroll to position [85, 0]
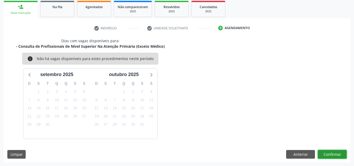
click at [325, 155] on button "Confirmar" at bounding box center [332, 154] width 29 height 9
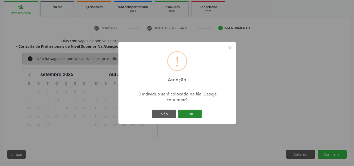
click at [195, 110] on button "Sim" at bounding box center [190, 113] width 24 height 9
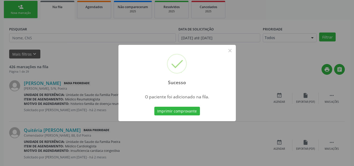
scroll to position [14, 0]
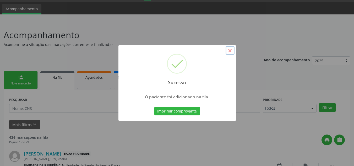
click at [229, 49] on button "×" at bounding box center [229, 50] width 9 height 9
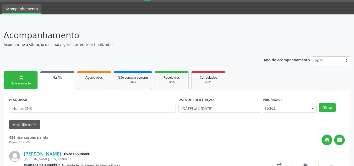
click at [18, 74] on div "person_add" at bounding box center [21, 77] width 6 height 6
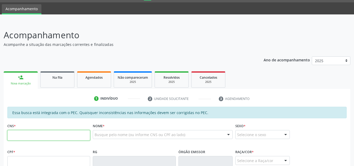
click at [12, 131] on input "text" at bounding box center [48, 135] width 83 height 10
type input "702 9025 8972 9173"
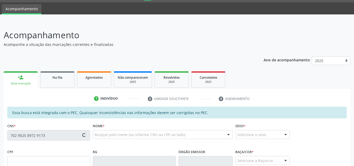
type input "038.958.354-55"
type input "13[DATE]"
type input "[PERSON_NAME]"
type input "[PHONE_NUMBER]"
type input "150"
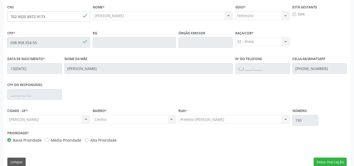
scroll to position [141, 0]
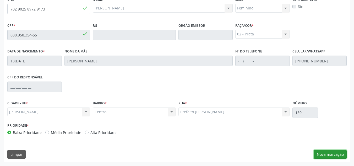
click at [330, 152] on button "Nova marcação" at bounding box center [329, 154] width 33 height 9
click at [0, 0] on div "Requerente * Profissional de Saúde Profissional de Saúde Paciente Nenhum result…" at bounding box center [0, 0] width 0 height 0
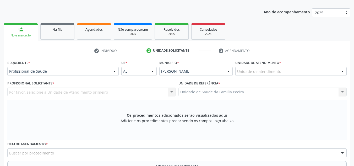
scroll to position [62, 0]
click at [319, 73] on div "Unidade de atendimento" at bounding box center [290, 71] width 111 height 9
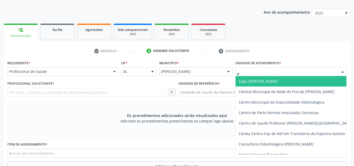
type input "PO"
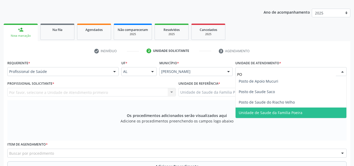
click at [296, 111] on span "Unidade de Saude da Familia Poeira" at bounding box center [271, 112] width 64 height 5
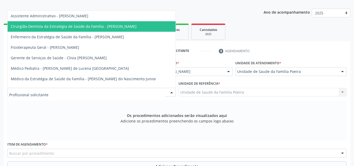
click at [58, 25] on span "Cirurgião-Dentista da Estratégia de Saúde da Família - [PERSON_NAME]" at bounding box center [74, 26] width 126 height 5
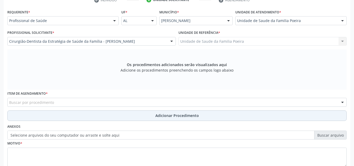
scroll to position [114, 0]
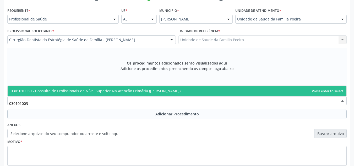
type input "0301010030"
click at [47, 89] on span "0301010030 - Consulta de Profissionais de Nível Superior Na Atenção Primária ([…" at bounding box center [96, 90] width 170 height 5
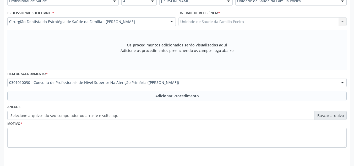
scroll to position [149, 0]
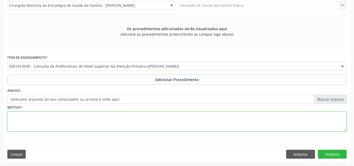
click at [44, 122] on textarea at bounding box center [176, 122] width 339 height 20
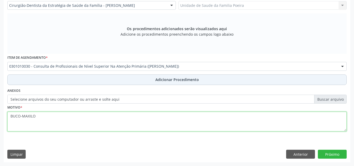
type textarea "BUCO-MAXILO"
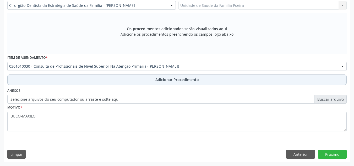
click at [101, 76] on button "Adicionar Procedimento" at bounding box center [176, 79] width 339 height 10
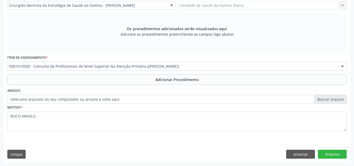
scroll to position [129, 0]
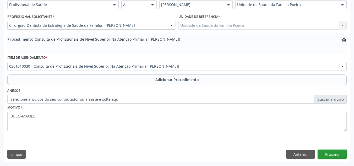
click at [339, 152] on button "Próximo" at bounding box center [332, 153] width 29 height 9
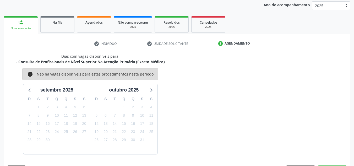
scroll to position [85, 0]
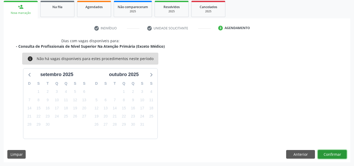
click at [339, 152] on button "Confirmar" at bounding box center [332, 154] width 29 height 9
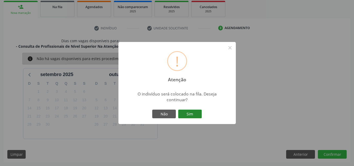
click at [190, 115] on button "Sim" at bounding box center [190, 113] width 24 height 9
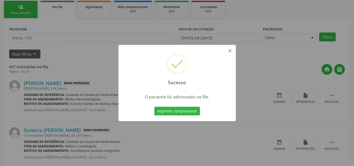
scroll to position [14, 0]
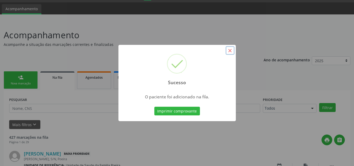
click at [232, 48] on button "×" at bounding box center [229, 50] width 9 height 9
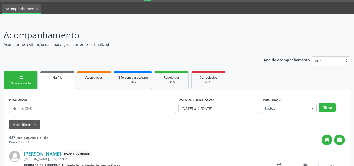
click at [7, 77] on link "person_add Nova marcação" at bounding box center [21, 80] width 34 height 18
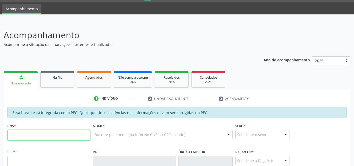
click at [37, 135] on input "text" at bounding box center [48, 135] width 83 height 10
type input "706 5083 0100 1193"
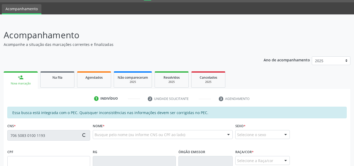
type input "021.917.034-70"
type input "[DATE]"
type input "[PERSON_NAME]"
type input "[PHONE_NUMBER]"
type input "21"
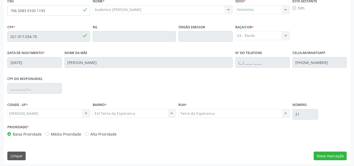
scroll to position [141, 0]
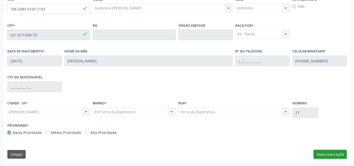
click at [330, 153] on button "Nova marcação" at bounding box center [329, 154] width 33 height 9
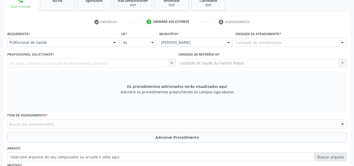
scroll to position [88, 0]
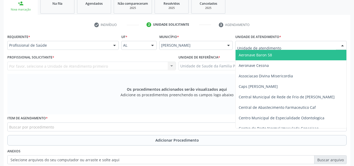
click at [293, 45] on div at bounding box center [290, 45] width 111 height 9
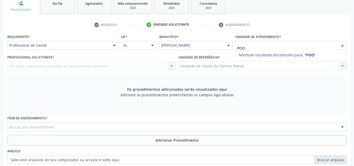
type input "PO"
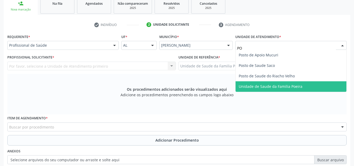
click at [278, 86] on span "Unidade de Saude da Familia Poeira" at bounding box center [271, 86] width 64 height 5
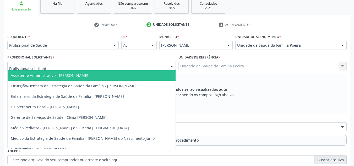
click at [69, 65] on div at bounding box center [91, 66] width 168 height 9
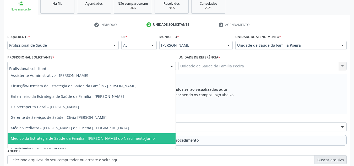
click at [79, 138] on span "Médico da Estratégia de Saúde da Família - [PERSON_NAME] do Nascimento Junior" at bounding box center [83, 138] width 145 height 5
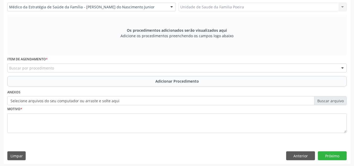
scroll to position [149, 0]
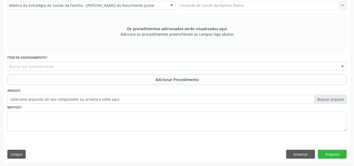
click at [93, 63] on div "Buscar por procedimento" at bounding box center [176, 66] width 339 height 9
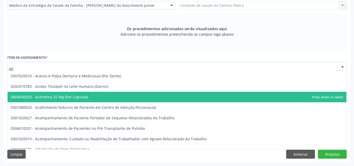
type input "0"
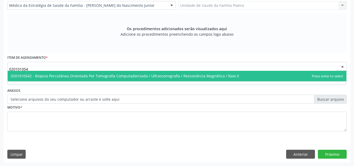
type input "0201010542"
click at [125, 76] on span "0201010542 - Biopsia Percutânea Orientada Por Tomografia Computadorizada / Ultr…" at bounding box center [125, 75] width 228 height 5
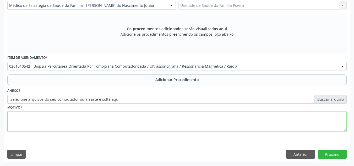
click at [89, 118] on textarea at bounding box center [176, 122] width 339 height 20
click at [18, 121] on textarea "RAIO-X COLINA LOMBAR" at bounding box center [176, 122] width 339 height 20
click at [20, 120] on textarea "RAIO-X COLINA LOMBAR" at bounding box center [176, 122] width 339 height 20
click at [48, 122] on textarea "RAIO-X COLUNA LOMBAR" at bounding box center [176, 122] width 339 height 20
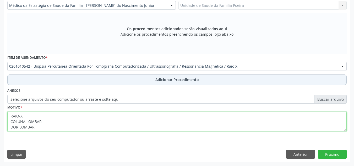
type textarea "RAIO-X COLUNA LOMBAR DOR LOMBAR"
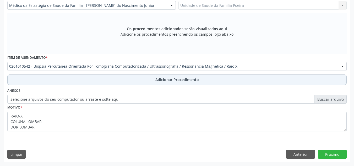
click at [145, 82] on button "Adicionar Procedimento" at bounding box center [176, 79] width 339 height 10
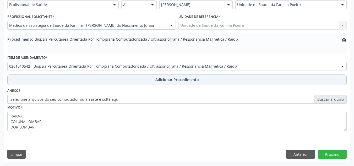
scroll to position [129, 0]
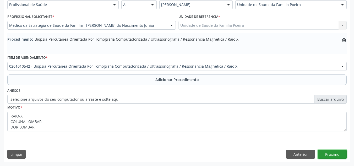
click at [327, 157] on button "Próximo" at bounding box center [332, 153] width 29 height 9
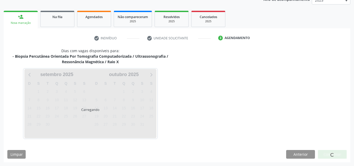
scroll to position [90, 0]
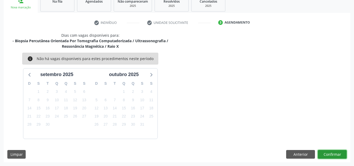
click at [327, 157] on button "Confirmar" at bounding box center [332, 154] width 29 height 9
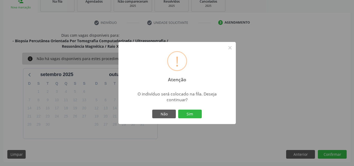
click at [191, 108] on div "! Atenção × O indivíduo será colocado na fila. Deseja continuar? Não Sim" at bounding box center [176, 83] width 117 height 82
click at [191, 109] on button "Sim" at bounding box center [190, 113] width 24 height 9
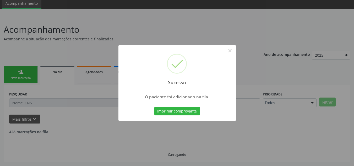
scroll to position [14, 0]
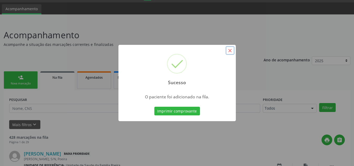
click at [227, 49] on button "×" at bounding box center [229, 50] width 9 height 9
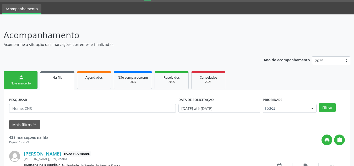
click at [35, 82] on link "person_add Nova marcação" at bounding box center [21, 80] width 34 height 18
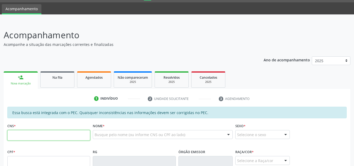
click at [28, 131] on input "text" at bounding box center [48, 135] width 83 height 10
type input "704 2037 4892 4580"
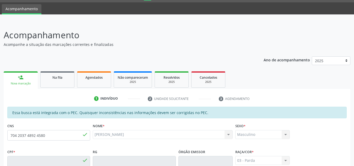
type input "860.060.534-20"
type input "[DATE]"
type input "[DEMOGRAPHIC_DATA][PERSON_NAME]"
type input "[PHONE_NUMBER]"
type input "S/N"
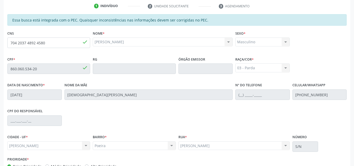
scroll to position [141, 0]
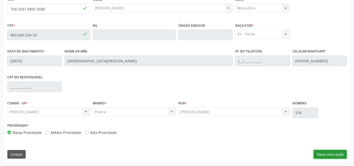
click at [318, 155] on button "Nova marcação" at bounding box center [329, 154] width 33 height 9
click at [0, 0] on div "Requerente * Profissional de Saúde Profissional de Saúde Paciente Nenhum result…" at bounding box center [0, 0] width 0 height 0
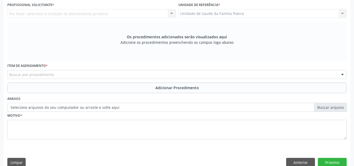
scroll to position [88, 0]
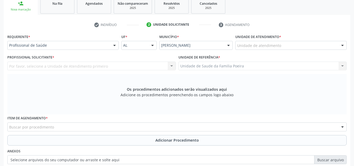
click at [300, 45] on div "Unidade de atendimento" at bounding box center [290, 45] width 111 height 9
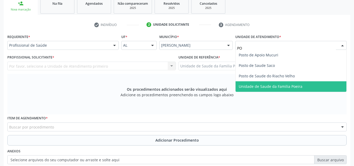
click at [268, 87] on span "Unidade de Saude da Familia Poeira" at bounding box center [271, 86] width 64 height 5
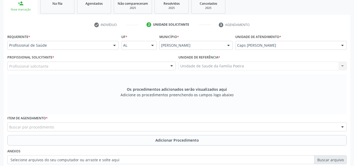
click at [77, 69] on div "Profissional solicitante" at bounding box center [91, 66] width 168 height 9
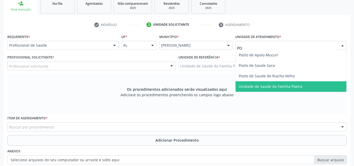
click at [292, 87] on span "Unidade de Saude da Familia Poeira" at bounding box center [271, 86] width 64 height 5
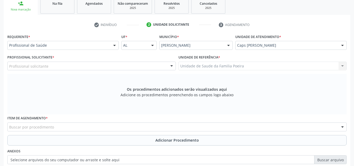
click at [311, 39] on div "Unidade de atendimento * Caps [PERSON_NAME] Sarmento Aeronave Baron 58 Aeronave…" at bounding box center [290, 41] width 111 height 17
click at [311, 52] on div "Unidade de atendimento * Caps [PERSON_NAME] Sarmento Aeronave Baron 58 Aeronave…" at bounding box center [291, 43] width 114 height 20
click at [308, 41] on div "Caps [PERSON_NAME]" at bounding box center [290, 45] width 111 height 9
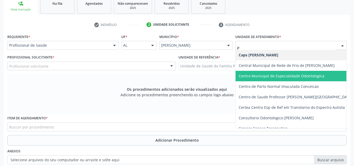
type input "PO"
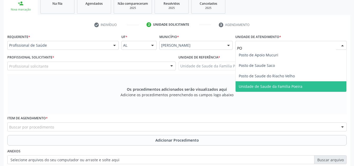
click at [288, 86] on span "Unidade de Saude da Familia Poeira" at bounding box center [271, 86] width 64 height 5
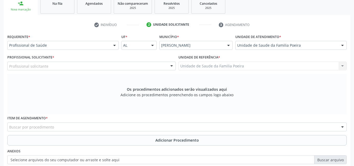
click at [71, 68] on div "Profissional solicitante" at bounding box center [91, 66] width 168 height 9
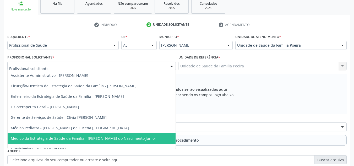
click at [68, 138] on span "Médico da Estratégia de Saúde da Família - [PERSON_NAME] do Nascimento Junior" at bounding box center [83, 138] width 145 height 5
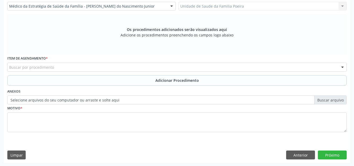
scroll to position [149, 0]
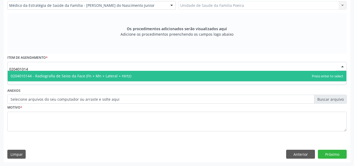
type input "0204010144"
click at [42, 76] on span "0204010144 - Radiografia de Seios da Face (Fn + Mn + Lateral + Hirtz)" at bounding box center [71, 75] width 120 height 5
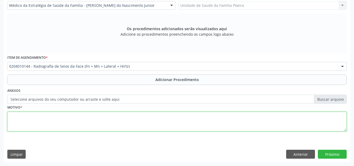
click at [100, 123] on textarea at bounding box center [176, 122] width 339 height 20
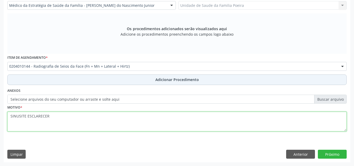
type textarea "SINUSITE ESCLARECER"
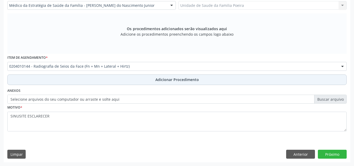
click at [177, 79] on span "Adicionar Procedimento" at bounding box center [176, 79] width 43 height 5
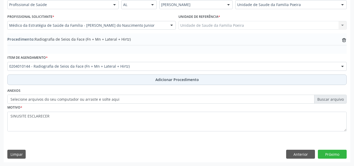
scroll to position [129, 0]
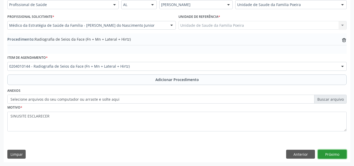
click at [330, 154] on button "Próximo" at bounding box center [332, 153] width 29 height 9
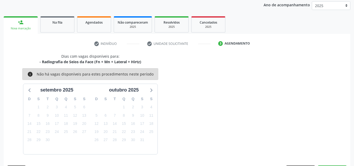
scroll to position [85, 0]
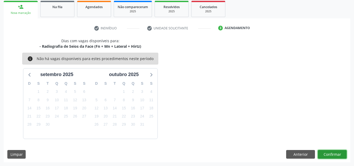
click at [334, 153] on button "Confirmar" at bounding box center [332, 154] width 29 height 9
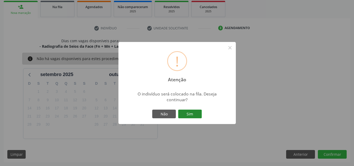
click at [187, 114] on button "Sim" at bounding box center [190, 113] width 24 height 9
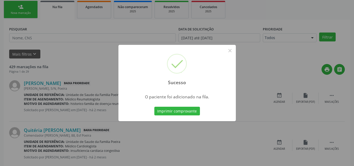
scroll to position [14, 0]
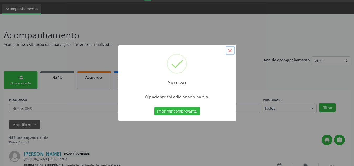
click at [229, 52] on button "×" at bounding box center [229, 50] width 9 height 9
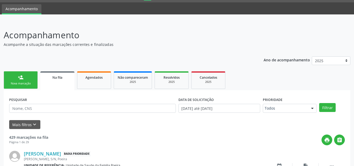
click at [29, 75] on link "person_add Nova marcação" at bounding box center [21, 80] width 34 height 18
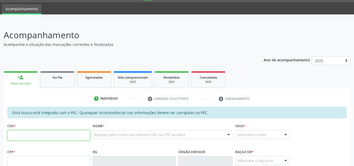
click at [38, 135] on input "text" at bounding box center [48, 135] width 83 height 10
type input "704 3015 0811 4093"
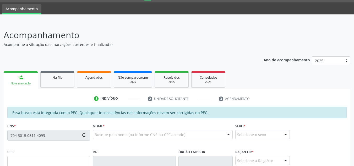
type input "453.426.874-20"
type input "[DATE]"
type input "[PERSON_NAME]"
type input "[PHONE_NUMBER]"
type input "42"
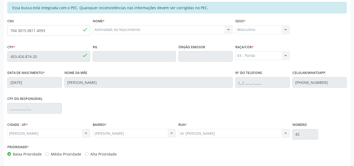
scroll to position [141, 0]
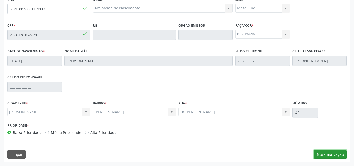
click at [323, 154] on button "Nova marcação" at bounding box center [329, 154] width 33 height 9
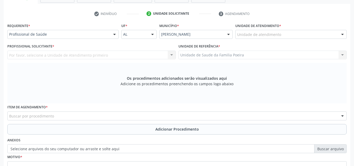
scroll to position [88, 0]
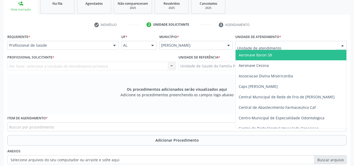
click at [287, 48] on div at bounding box center [290, 45] width 111 height 9
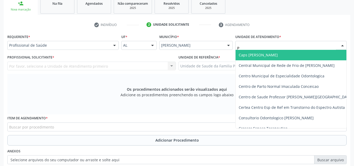
type input "PO"
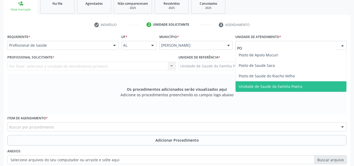
click at [282, 87] on span "Unidade de Saude da Familia Poeira" at bounding box center [271, 86] width 64 height 5
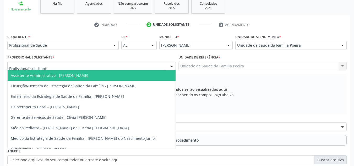
click at [100, 68] on div at bounding box center [91, 66] width 168 height 9
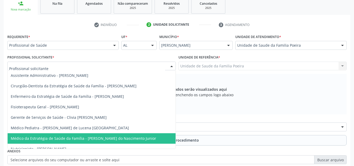
click at [104, 138] on span "Médico da Estratégia de Saúde da Família - [PERSON_NAME] do Nascimento Junior" at bounding box center [83, 138] width 145 height 5
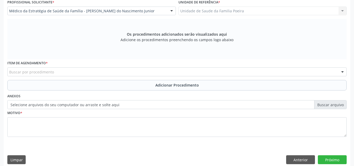
scroll to position [149, 0]
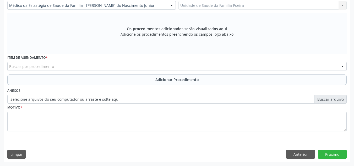
click at [60, 66] on div "Buscar por procedimento" at bounding box center [176, 66] width 339 height 9
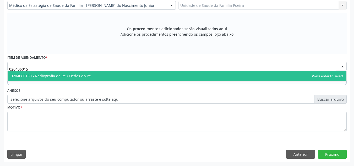
type input "0204060150"
click at [62, 76] on span "0204060150 - Radiografia de Pe / Dedos do Pe" at bounding box center [51, 75] width 80 height 5
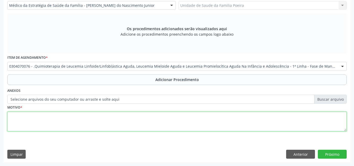
click at [74, 117] on textarea at bounding box center [176, 122] width 339 height 20
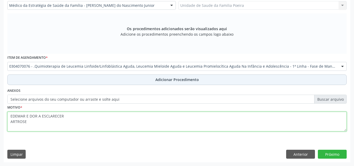
type textarea "EDEMAR E DOR A ESCLARECER ARTROSE"
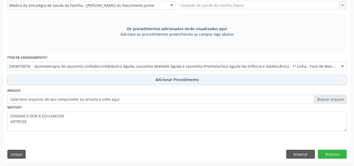
click at [146, 81] on button "Adicionar Procedimento" at bounding box center [176, 79] width 339 height 10
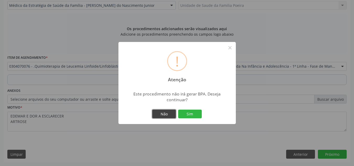
click at [171, 116] on button "Não" at bounding box center [164, 113] width 24 height 9
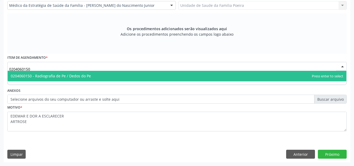
click at [39, 75] on span "0204060150 - Radiografia de Pe / Dedos do Pe" at bounding box center [51, 75] width 80 height 5
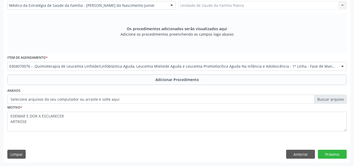
click at [58, 71] on div "Item de agendamento * 0304070076 - .Quimioterapia de Leucemia Linfoide/Linfoblá…" at bounding box center [177, 64] width 342 height 20
click at [340, 63] on div at bounding box center [342, 66] width 8 height 9
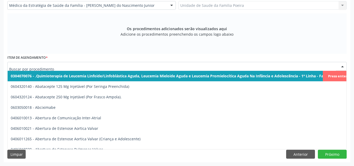
click at [66, 68] on input "text" at bounding box center [172, 69] width 326 height 10
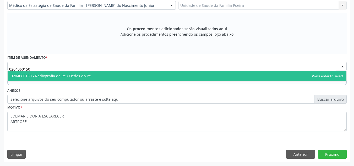
click at [21, 76] on span "0204060150 - Radiografia de Pe / Dedos do Pe" at bounding box center [51, 75] width 80 height 5
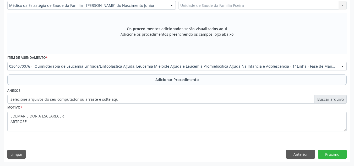
click at [341, 66] on div at bounding box center [342, 66] width 8 height 9
click at [345, 66] on div at bounding box center [342, 66] width 8 height 9
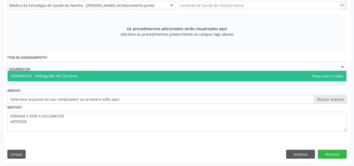
click at [66, 75] on span "0204060109 - Radiografia de Calcaneo" at bounding box center [44, 75] width 67 height 5
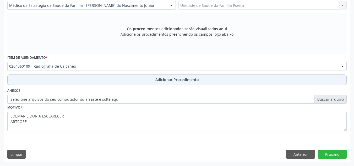
click at [118, 82] on button "Adicionar Procedimento" at bounding box center [176, 79] width 339 height 10
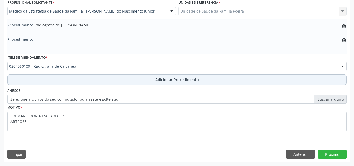
scroll to position [143, 0]
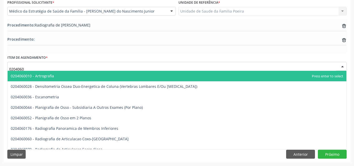
type input "02040601"
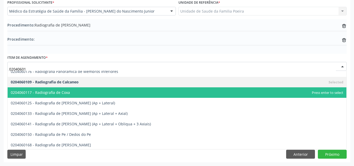
scroll to position [5, 0]
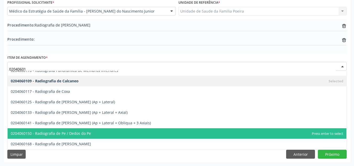
click at [92, 132] on span "0204060150 - Radiografia de Pe / Dedos do Pe" at bounding box center [177, 133] width 339 height 10
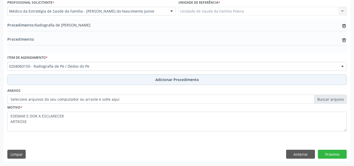
click at [150, 81] on button "Adicionar Procedimento" at bounding box center [176, 79] width 339 height 10
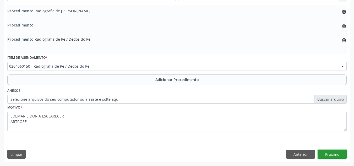
click at [324, 153] on button "Próximo" at bounding box center [332, 153] width 29 height 9
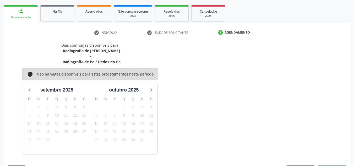
scroll to position [96, 0]
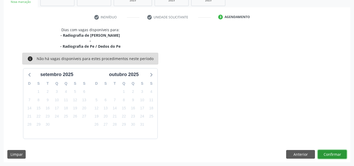
click at [330, 153] on button "Confirmar" at bounding box center [332, 154] width 29 height 9
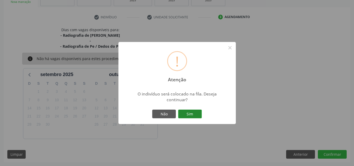
click at [188, 114] on button "Sim" at bounding box center [190, 113] width 24 height 9
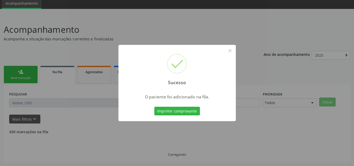
scroll to position [14, 0]
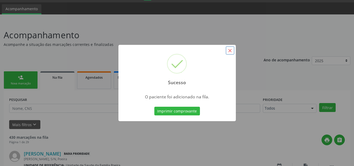
click at [229, 53] on button "×" at bounding box center [229, 50] width 9 height 9
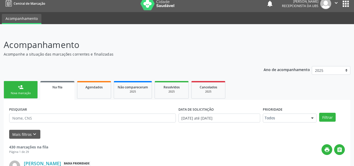
scroll to position [0, 0]
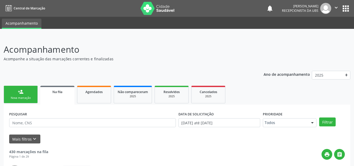
click at [334, 7] on icon "" at bounding box center [336, 8] width 6 height 6
click at [324, 32] on link "Sair" at bounding box center [322, 31] width 36 height 7
